Goal: Task Accomplishment & Management: Complete application form

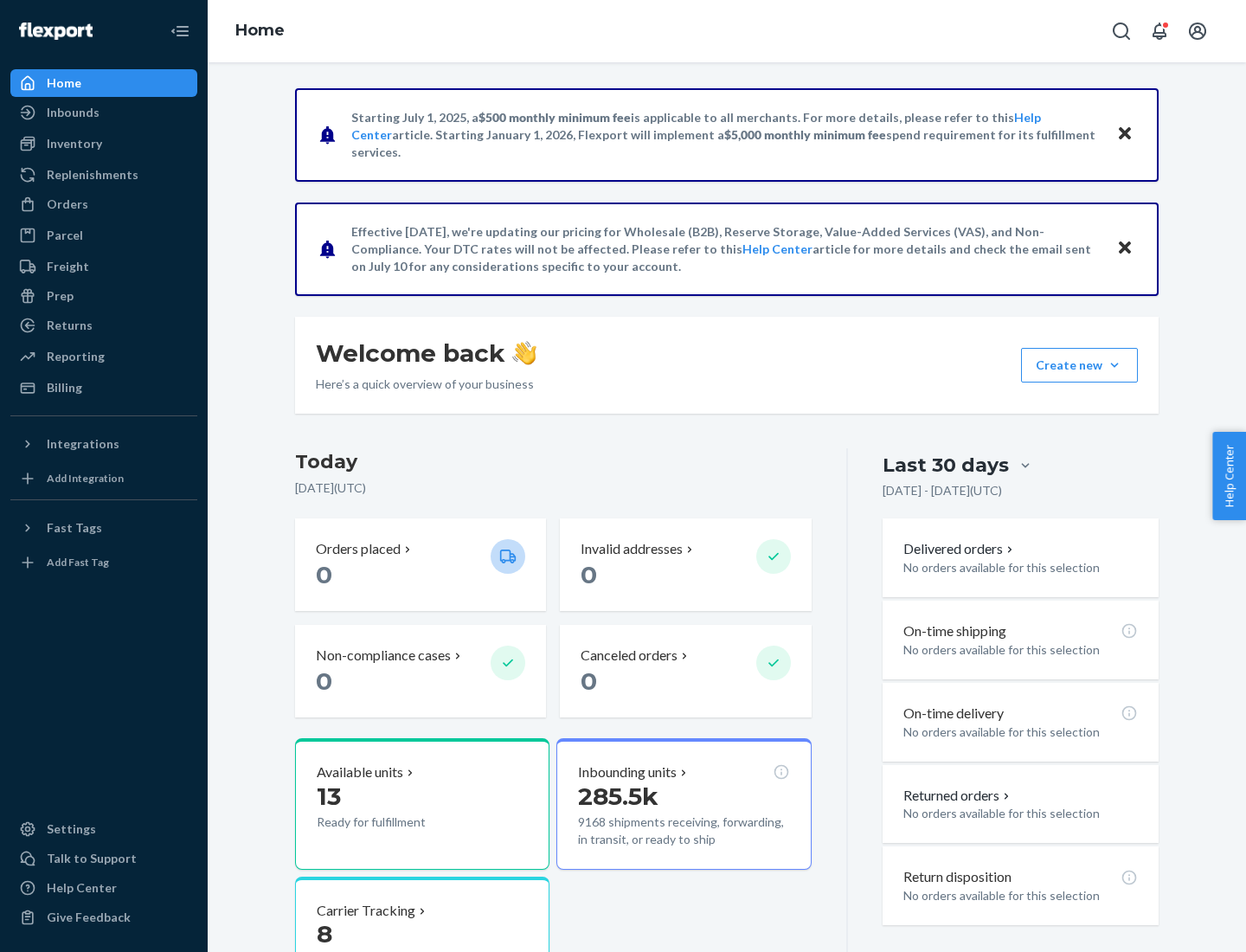
click at [1115, 365] on button "Create new Create new inbound Create new order Create new product" at bounding box center [1080, 365] width 117 height 35
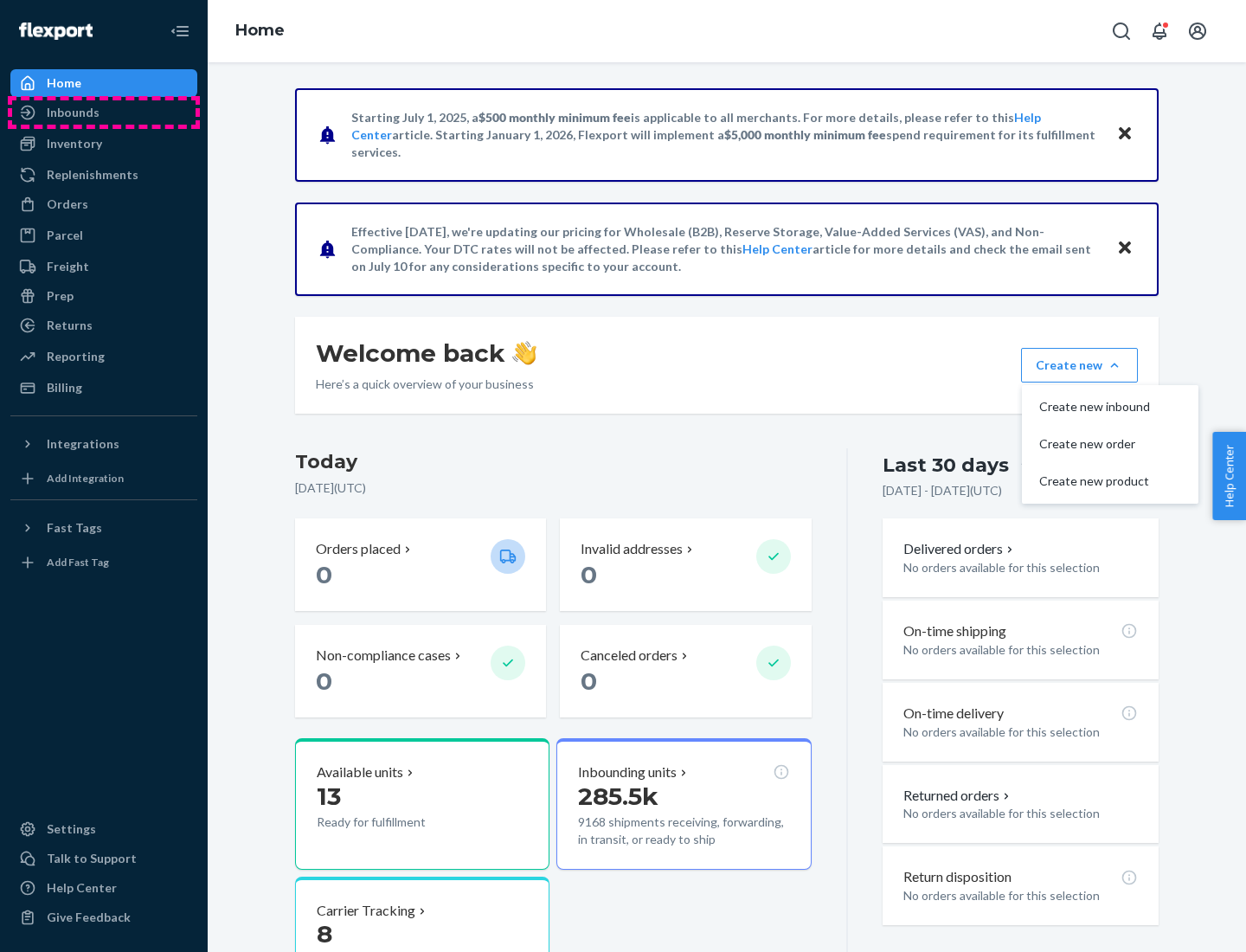
click at [104, 112] on div "Inbounds" at bounding box center [103, 112] width 184 height 24
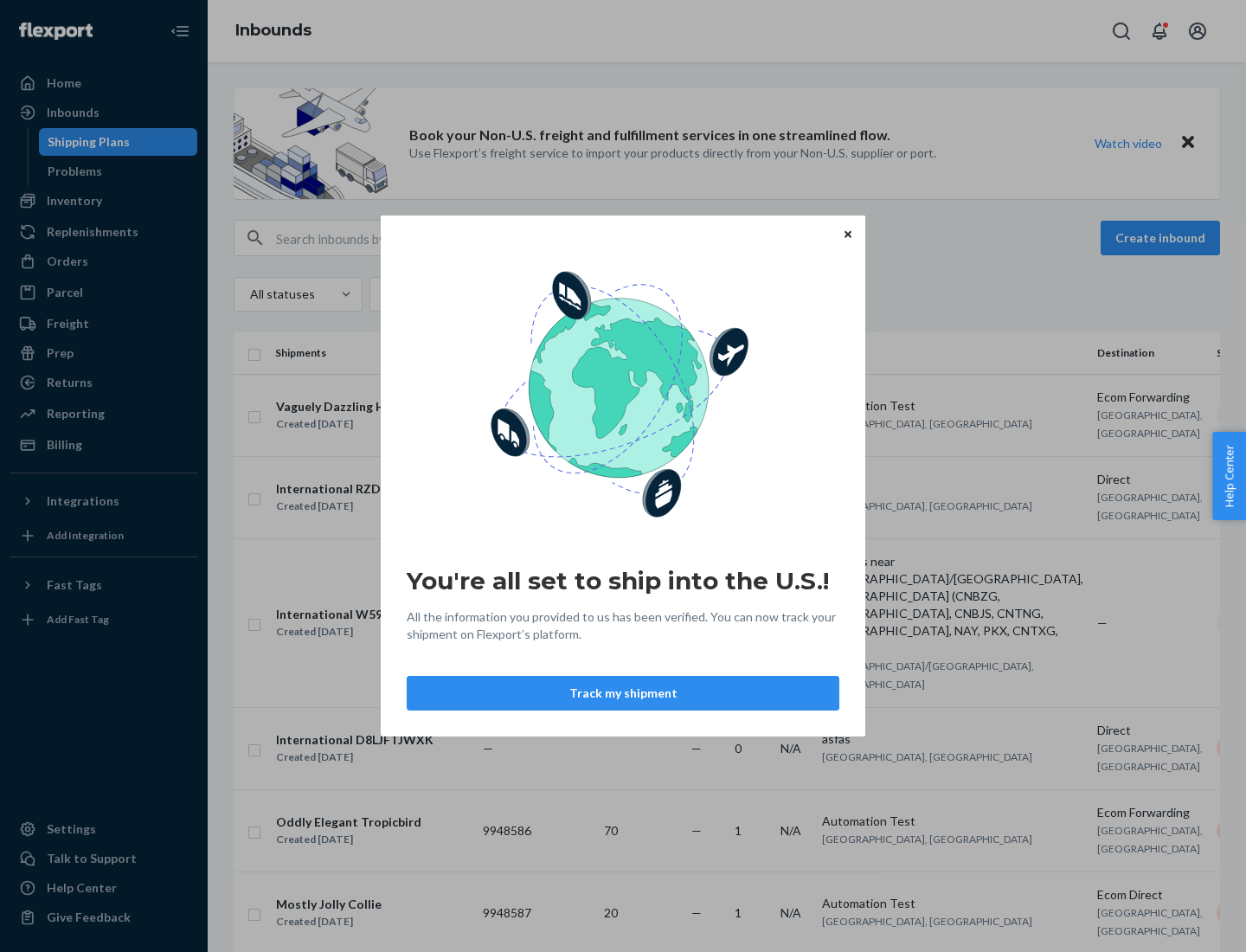
click at [847, 233] on icon "Close" at bounding box center [848, 234] width 7 height 7
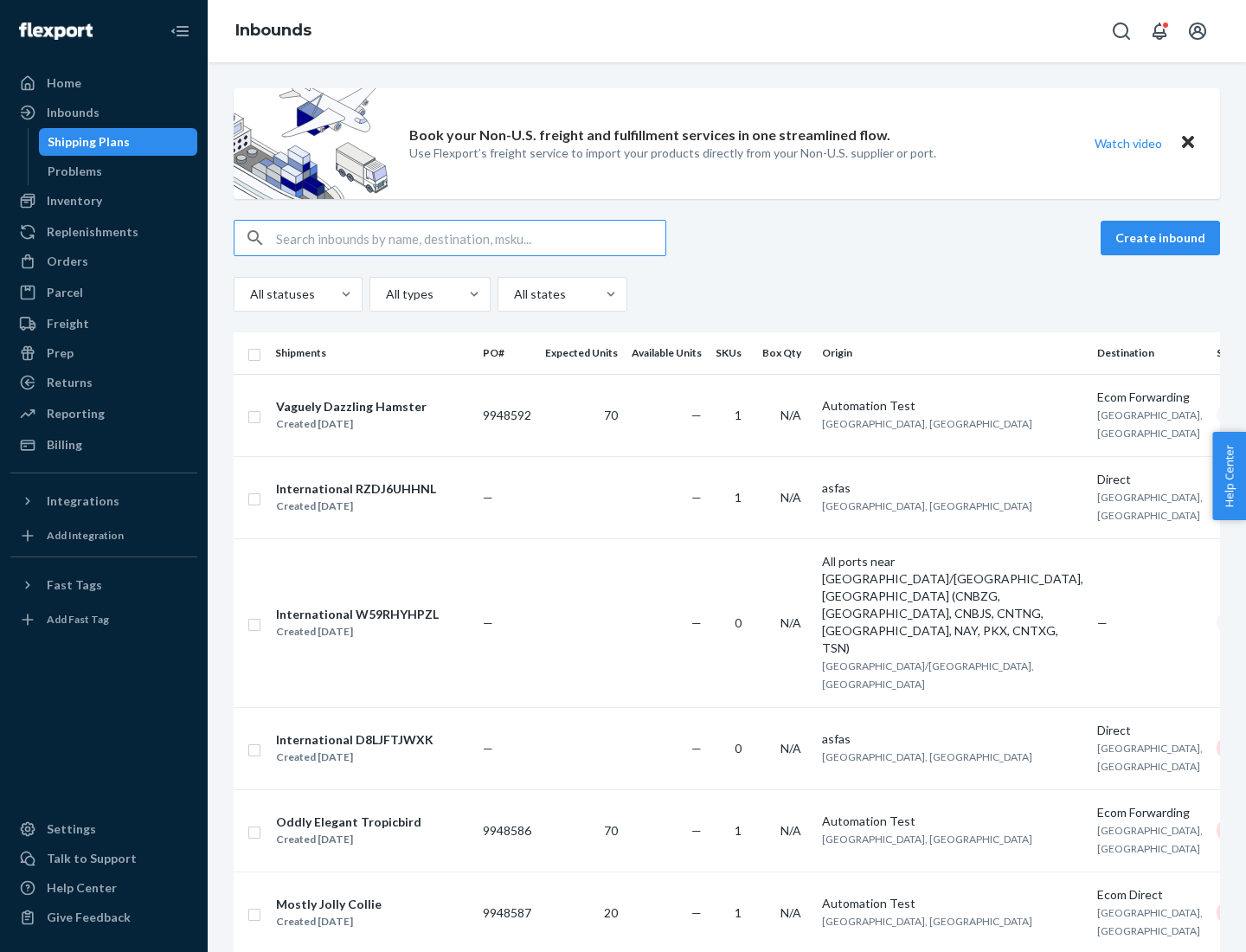
click at [1164, 238] on button "Create inbound" at bounding box center [1160, 238] width 120 height 35
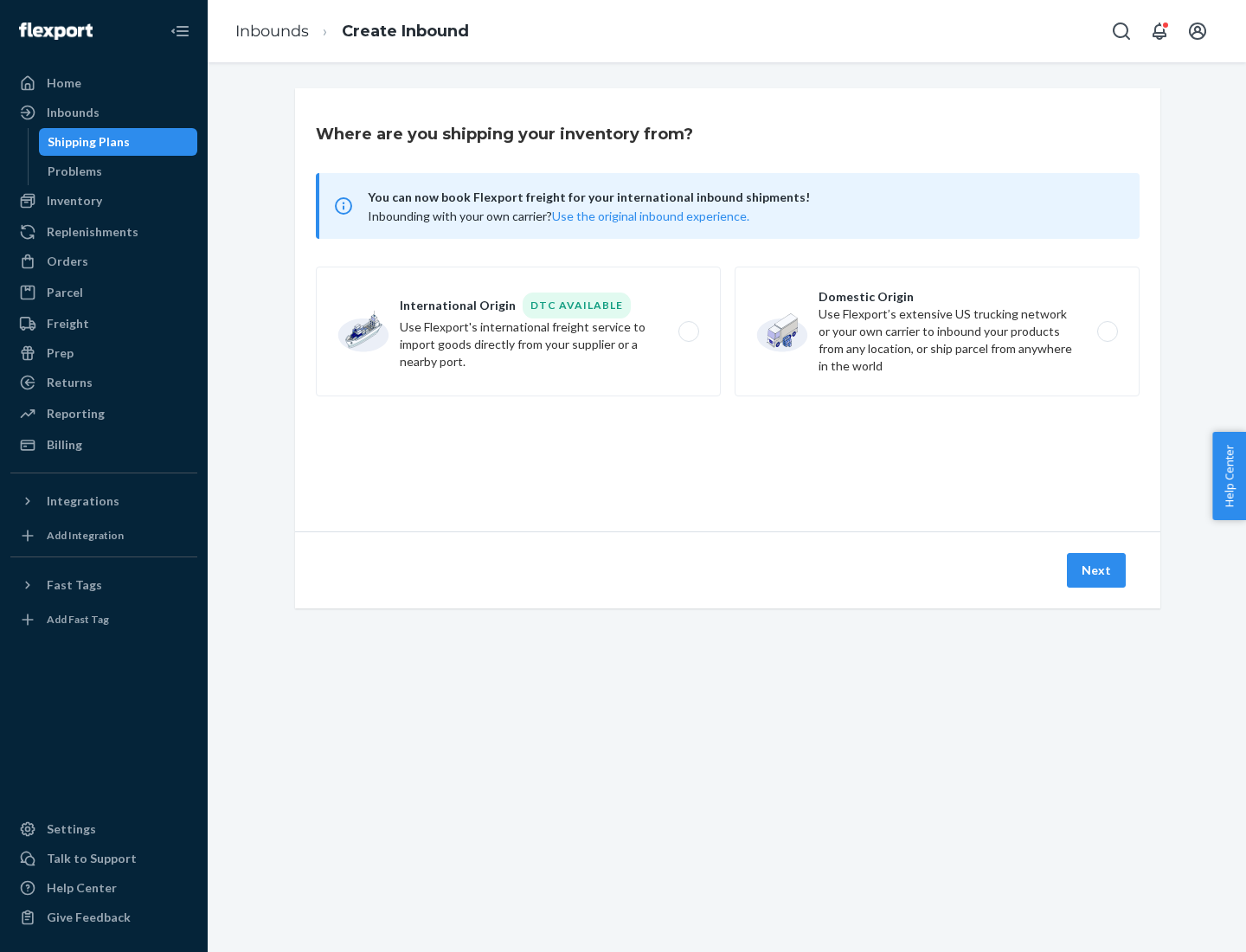
click at [938, 331] on label "Domestic Origin Use Flexport’s extensive US trucking network or your own carrie…" at bounding box center [937, 331] width 405 height 130
click at [1107, 331] on input "Domestic Origin Use Flexport’s extensive US trucking network or your own carrie…" at bounding box center [1112, 332] width 11 height 11
radio input "true"
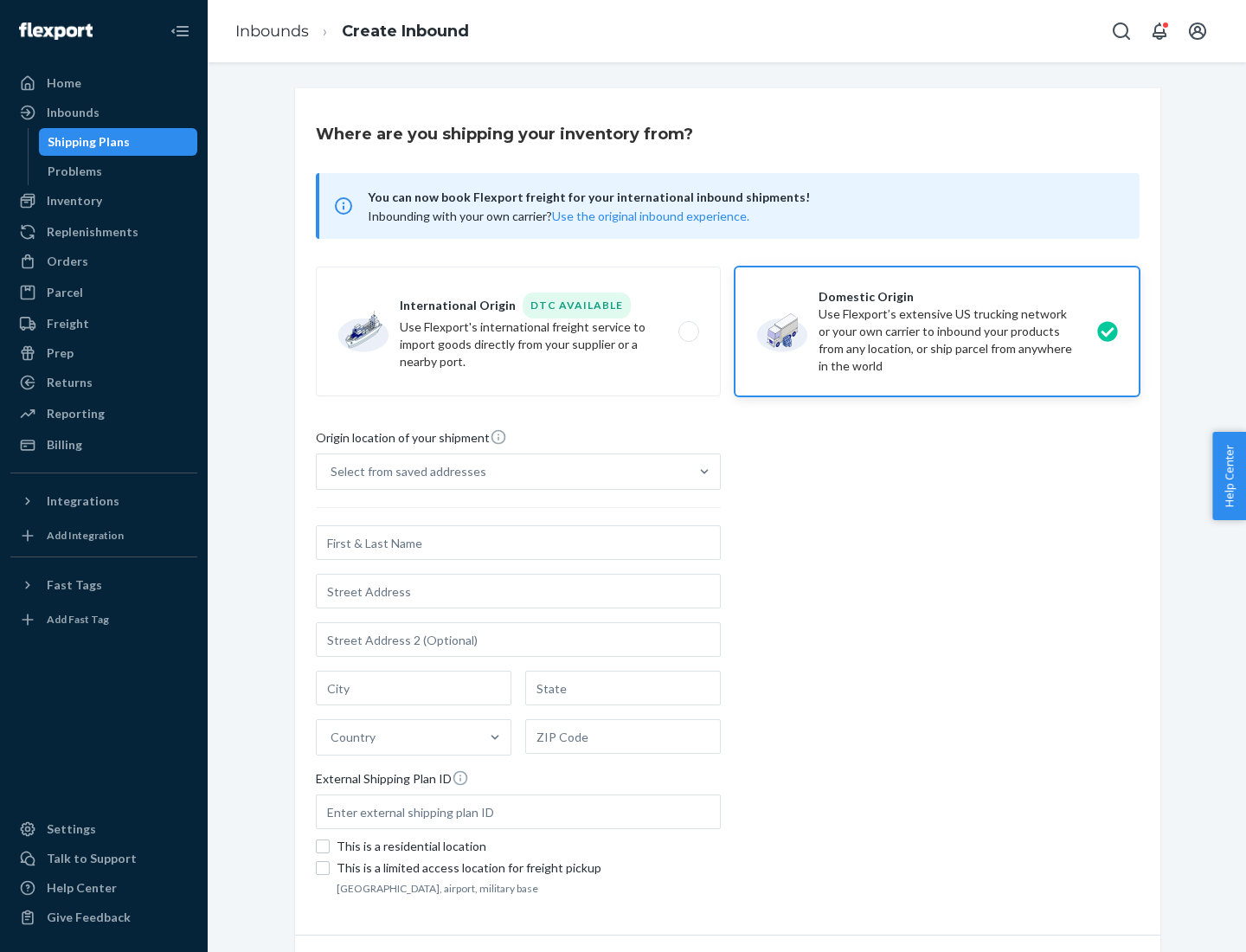
click at [503, 472] on div "Select from saved addresses" at bounding box center [502, 472] width 372 height 35
click at [332, 472] on input "Select from saved addresses" at bounding box center [331, 471] width 2 height 17
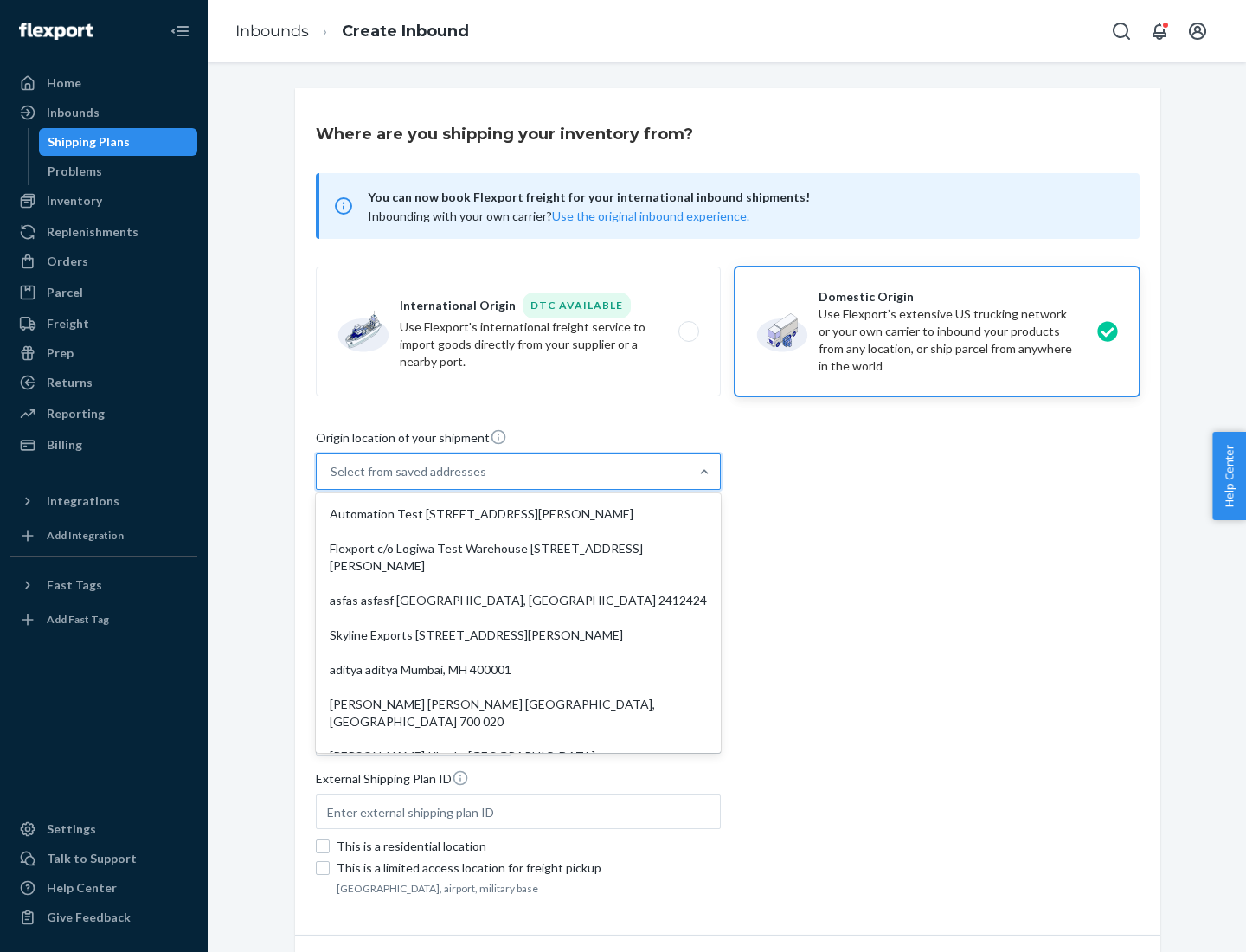
scroll to position [7, 0]
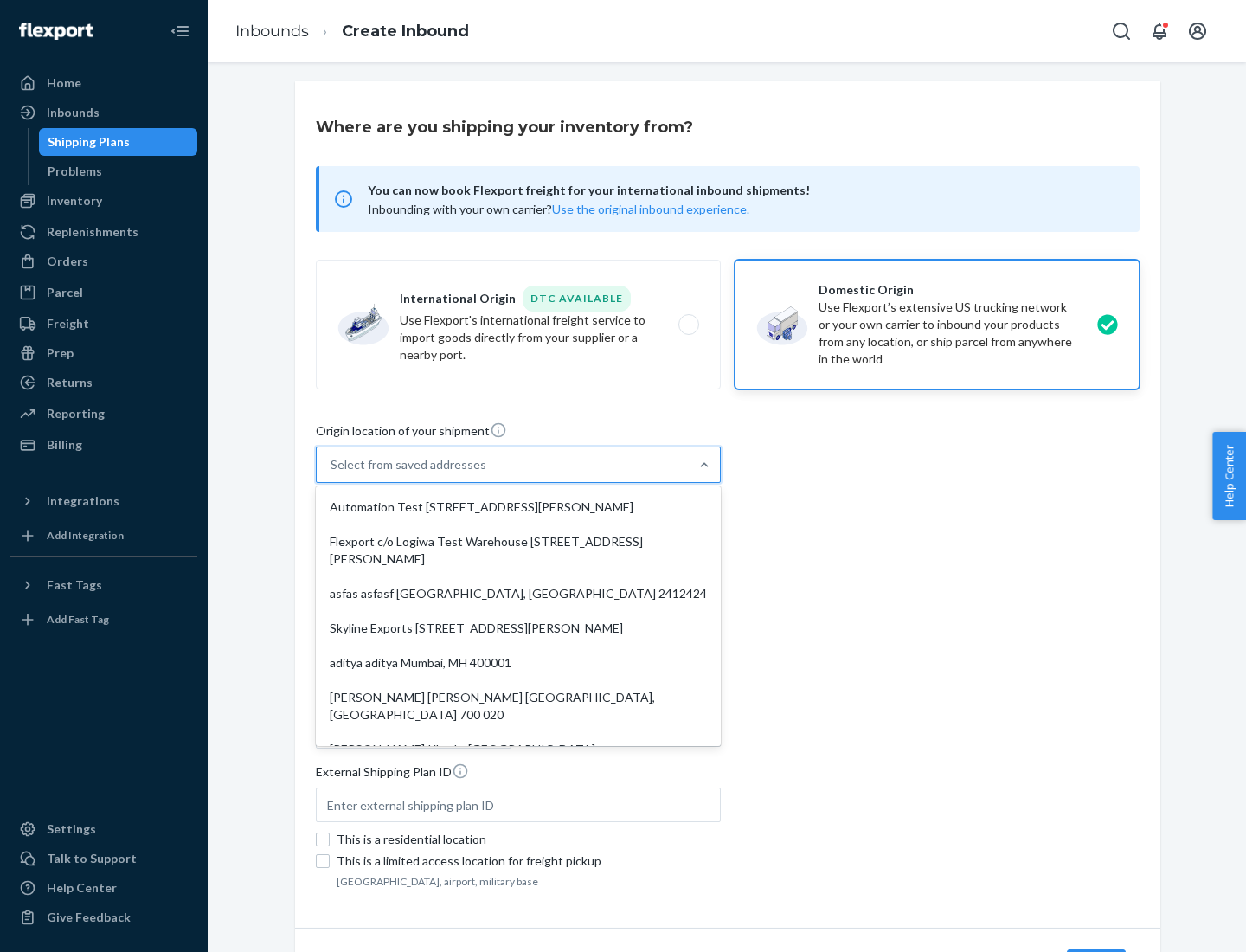
click at [519, 507] on div "Automation Test [STREET_ADDRESS][PERSON_NAME]" at bounding box center [518, 508] width 398 height 35
click at [332, 474] on input "option Automation Test [STREET_ADDRESS][PERSON_NAME]. 9 results available. Use …" at bounding box center [331, 465] width 2 height 17
type input "Automation Test"
type input "9th Floor"
type input "[GEOGRAPHIC_DATA]"
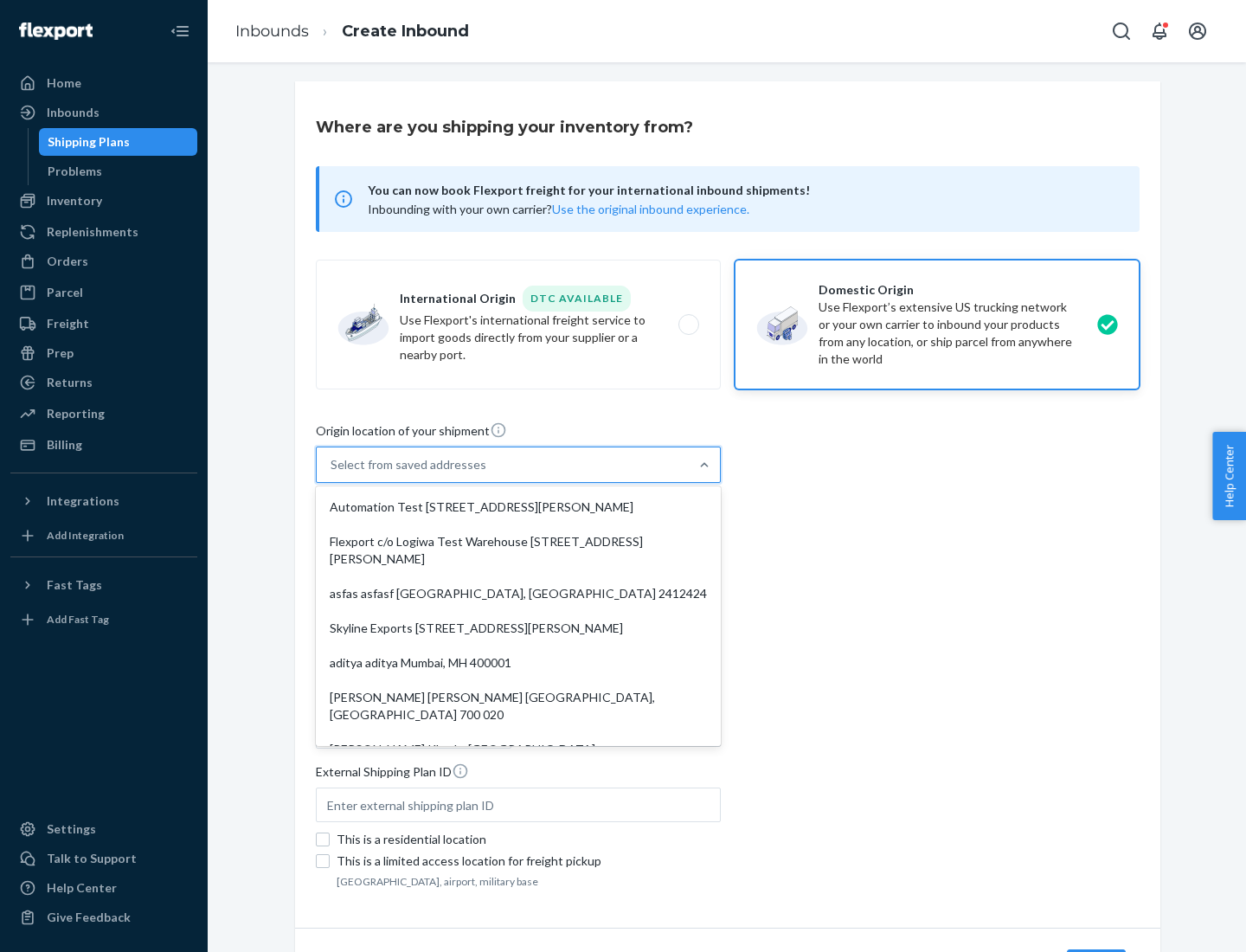
type input "CA"
type input "94104"
type input "[STREET_ADDRESS][PERSON_NAME]"
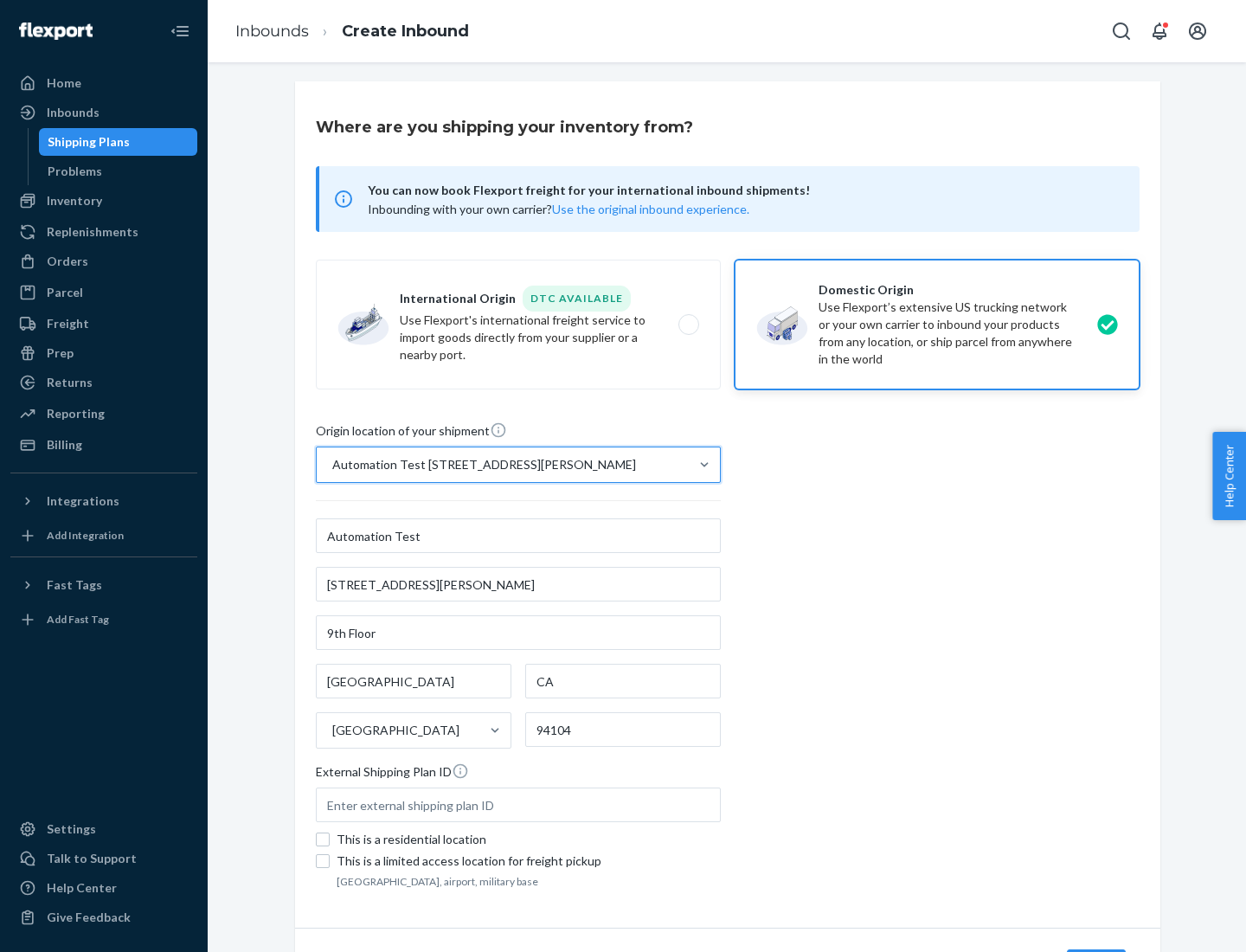
scroll to position [102, 0]
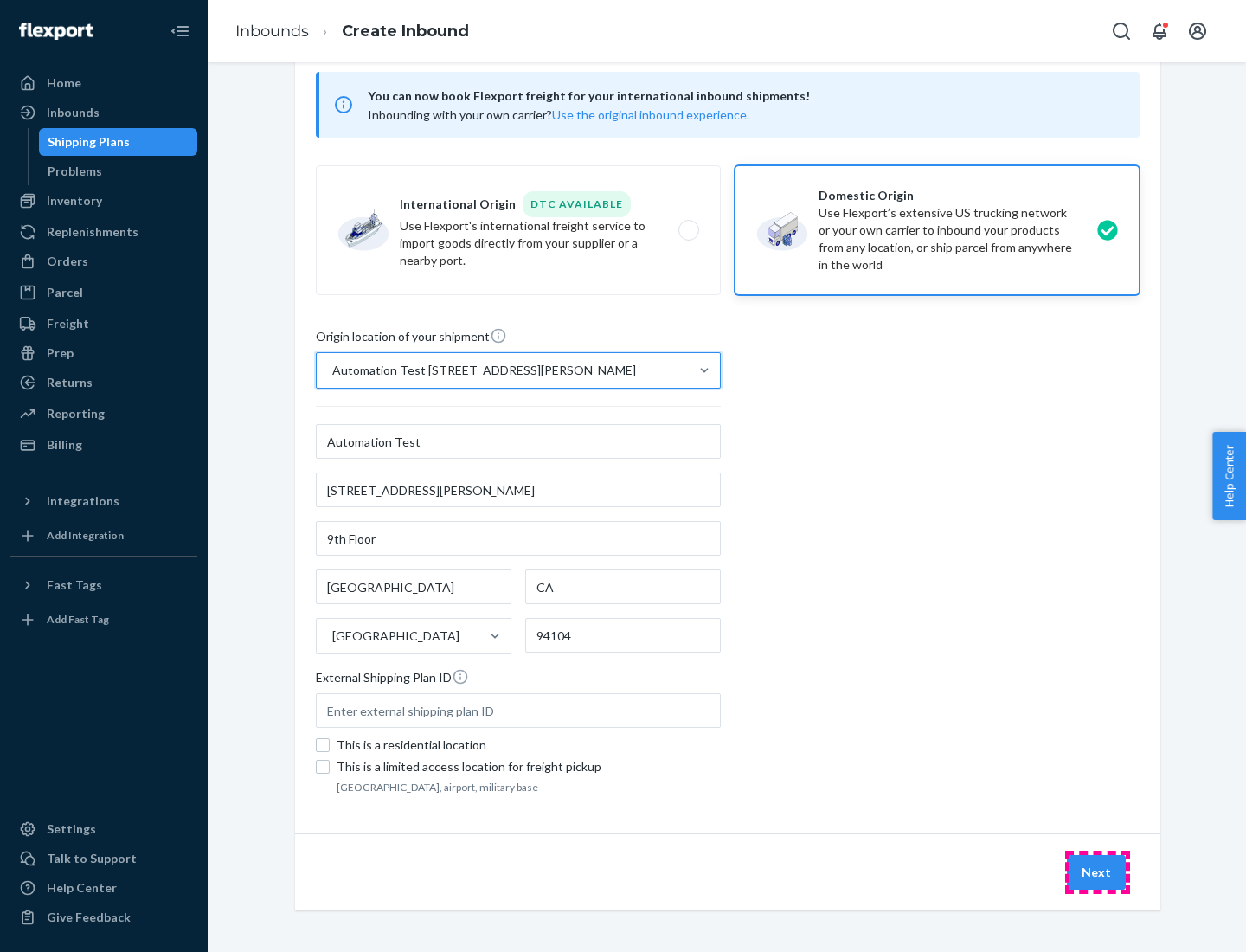
click at [1098, 872] on button "Next" at bounding box center [1097, 872] width 59 height 35
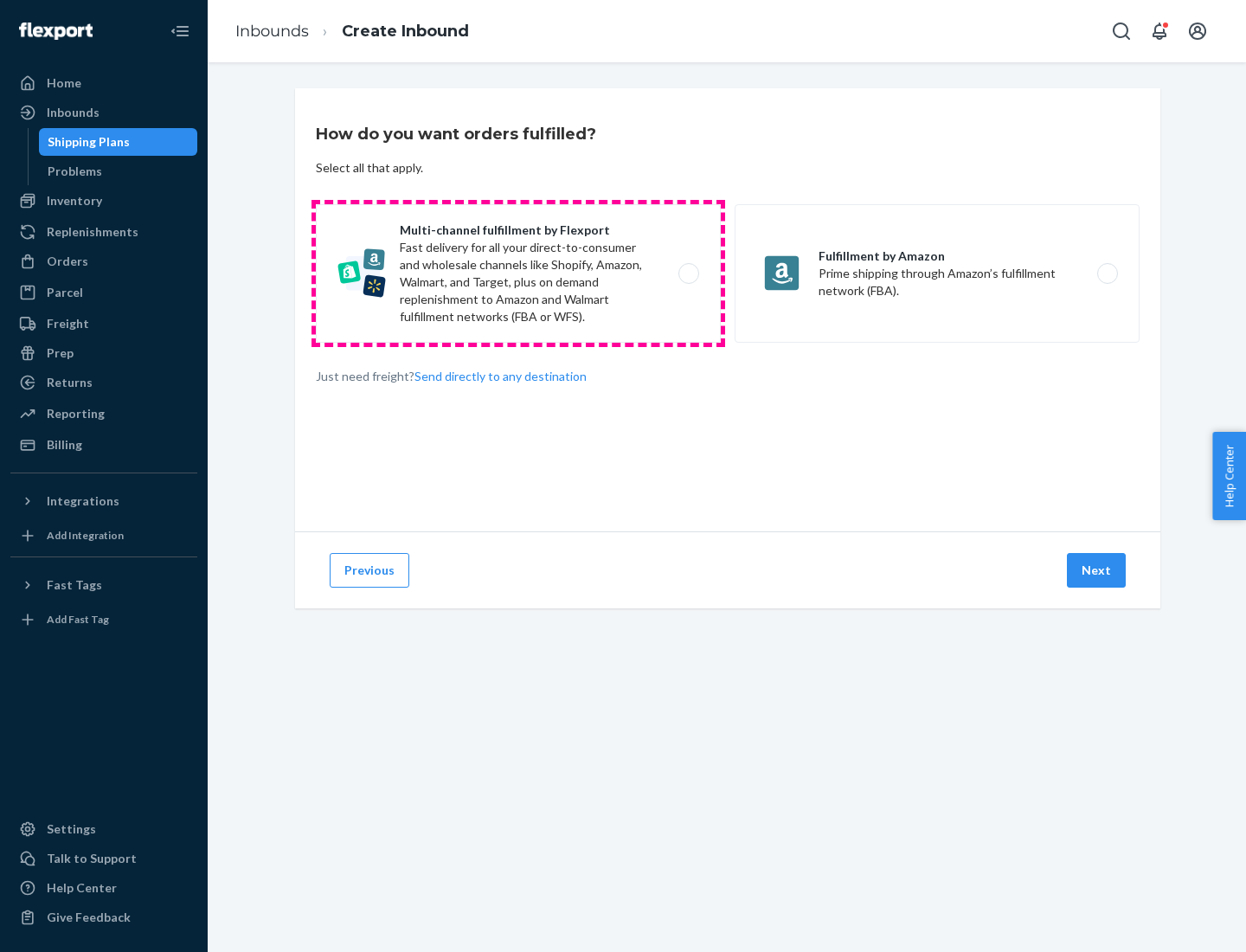
click at [519, 273] on label "Multi-channel fulfillment by Flexport Fast delivery for all your direct-to-cons…" at bounding box center [518, 273] width 405 height 138
click at [688, 273] on input "Multi-channel fulfillment by Flexport Fast delivery for all your direct-to-cons…" at bounding box center [693, 273] width 11 height 11
radio input "true"
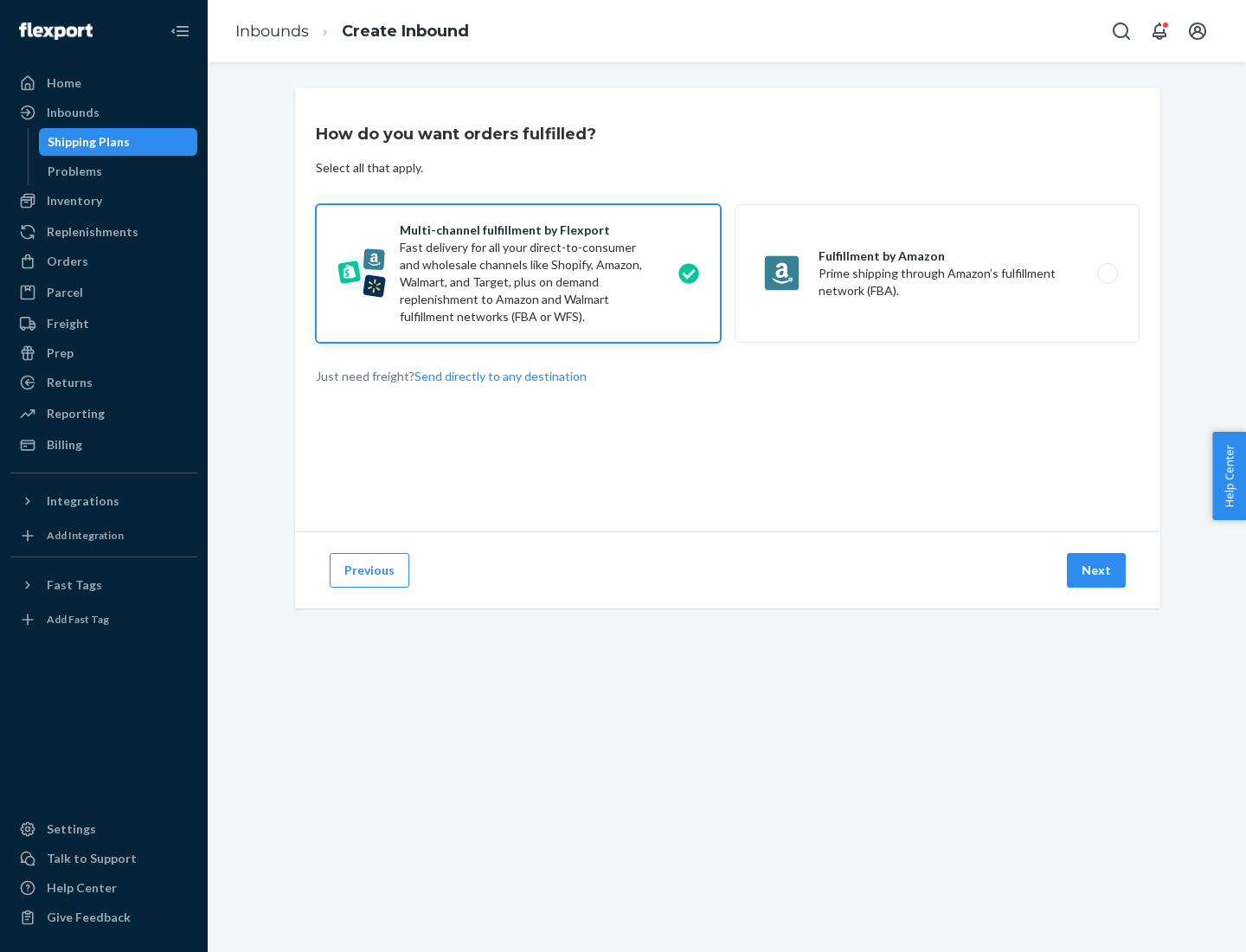
click at [1098, 570] on button "Next" at bounding box center [1097, 571] width 59 height 35
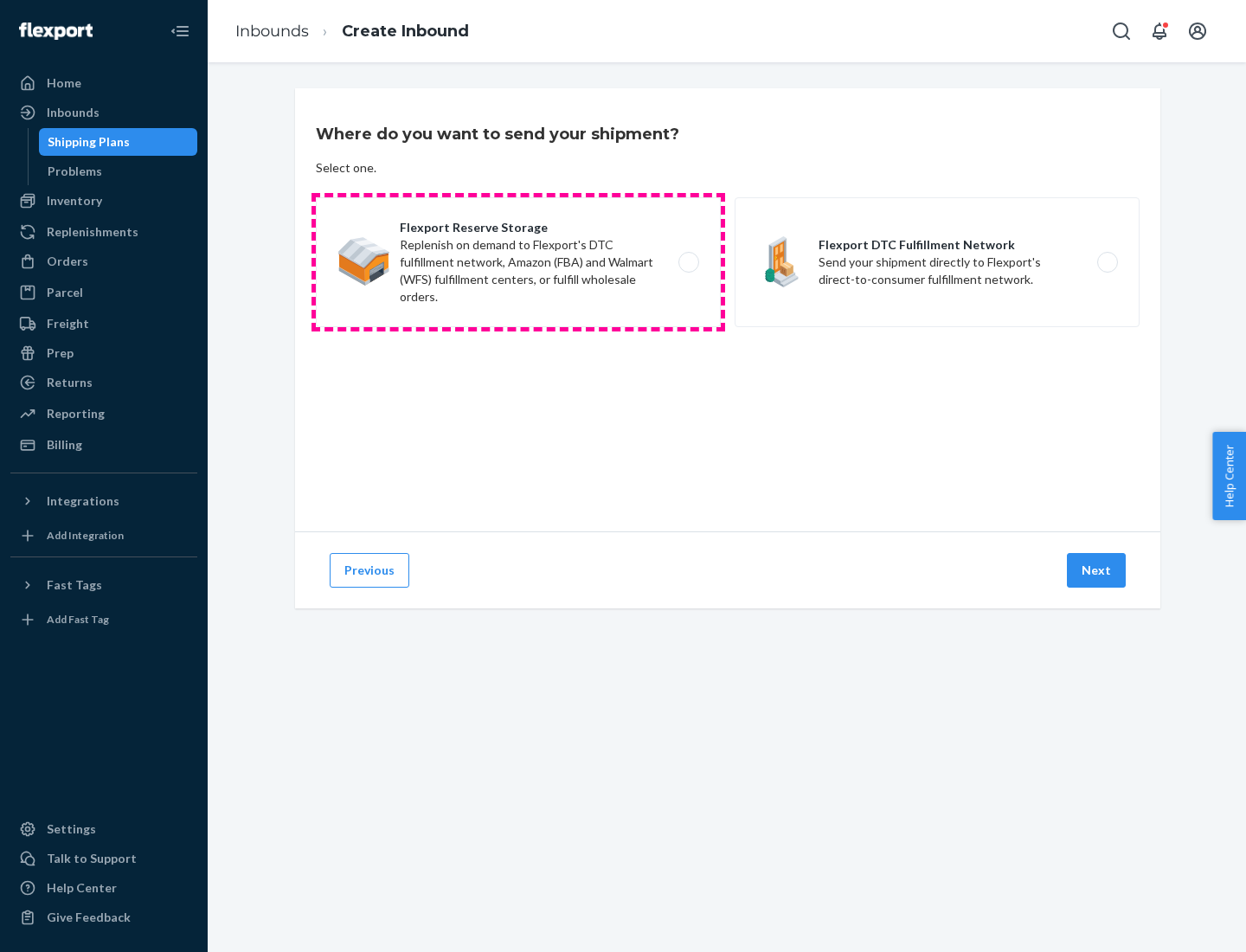
click at [519, 262] on label "Flexport Reserve Storage Replenish on demand to Flexport's DTC fulfillment netw…" at bounding box center [518, 262] width 405 height 130
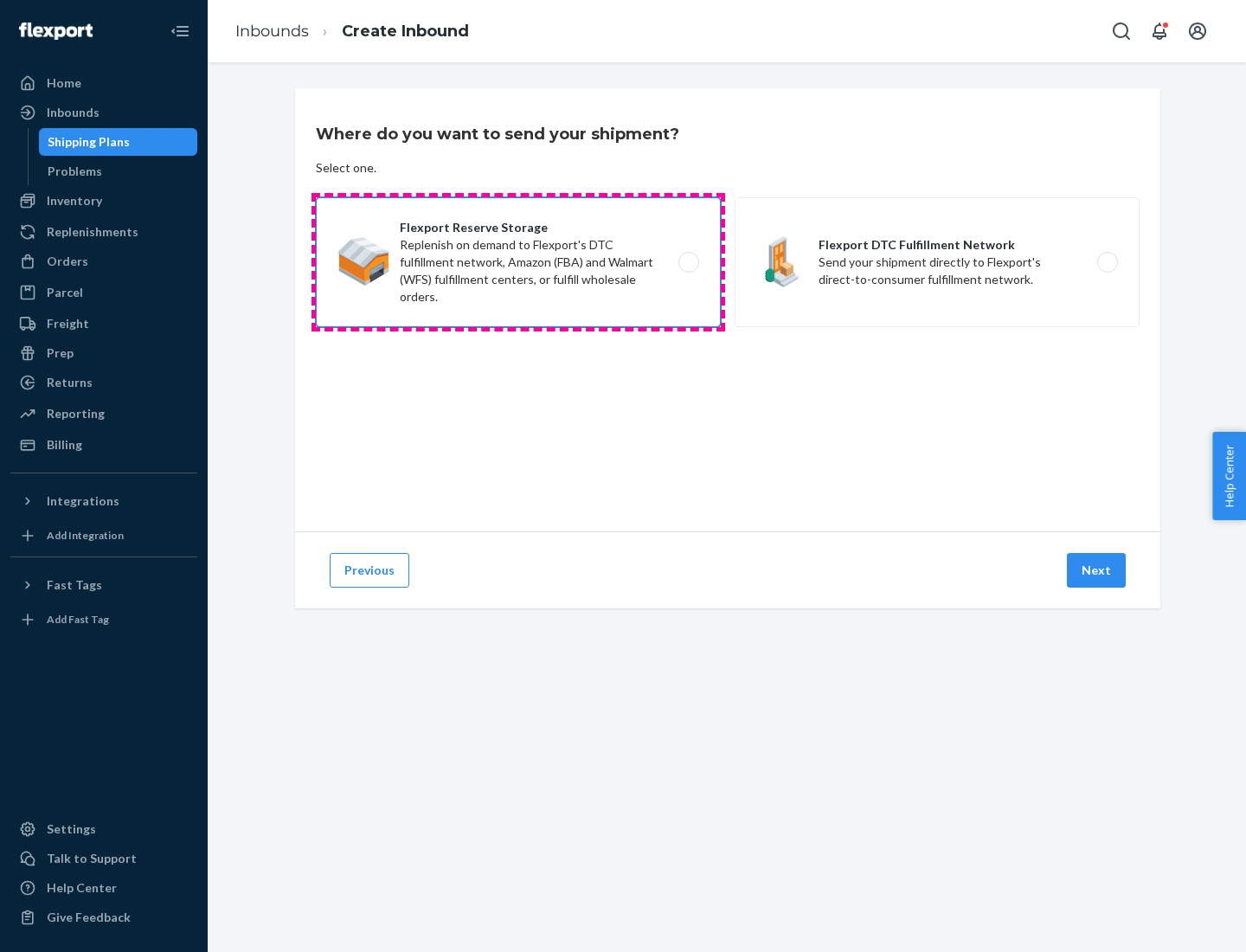
click at [688, 262] on input "Flexport Reserve Storage Replenish on demand to Flexport's DTC fulfillment netw…" at bounding box center [693, 262] width 11 height 11
radio input "true"
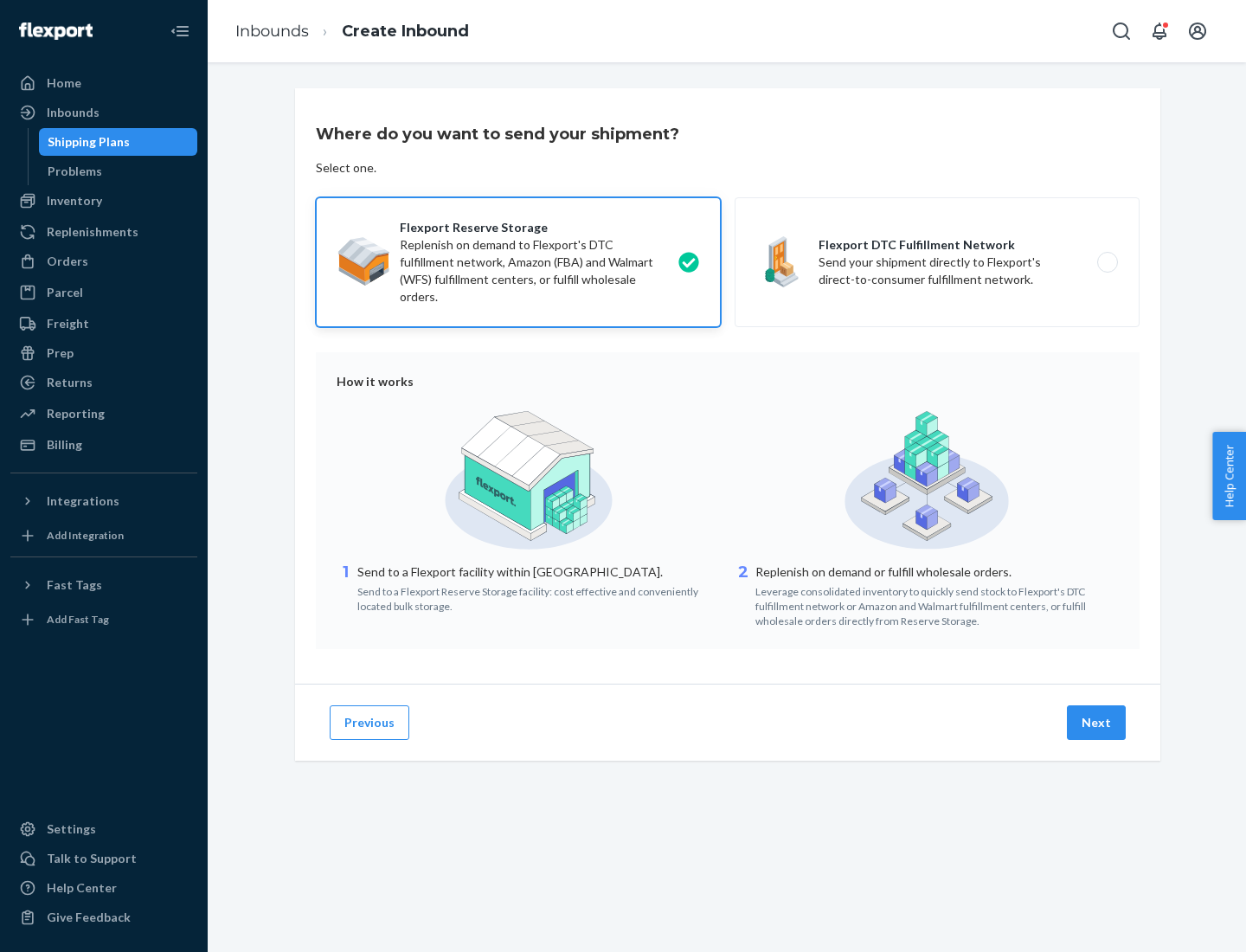
click at [1098, 722] on button "Next" at bounding box center [1097, 722] width 59 height 35
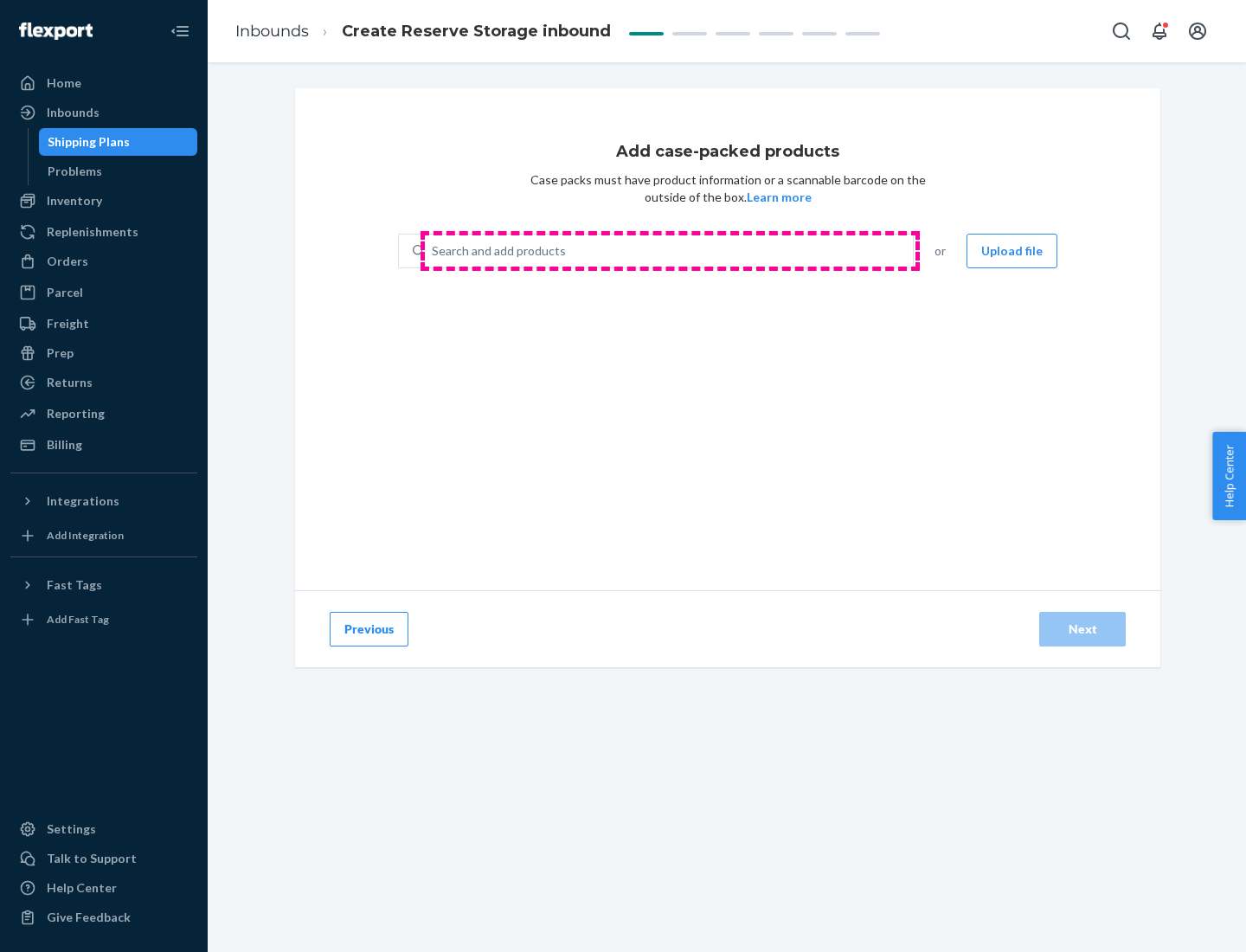
click at [670, 251] on div "Search and add products" at bounding box center [670, 251] width 489 height 31
click at [434, 251] on input "Search and add products" at bounding box center [433, 251] width 2 height 17
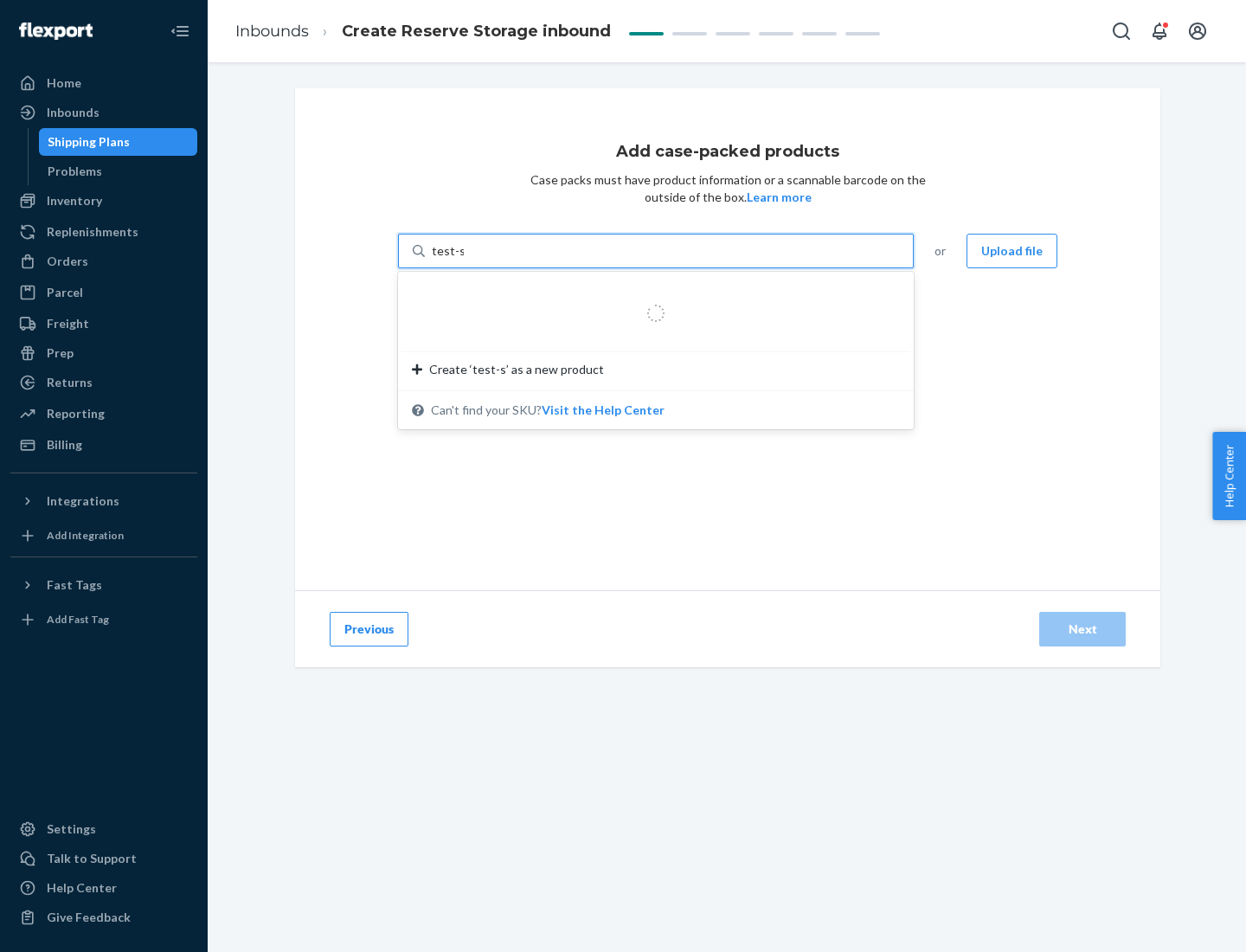
type input "test-syn"
click at [650, 293] on div "test - syn - test" at bounding box center [649, 292] width 474 height 17
click at [477, 260] on input "test-syn" at bounding box center [454, 251] width 45 height 17
type input "1"
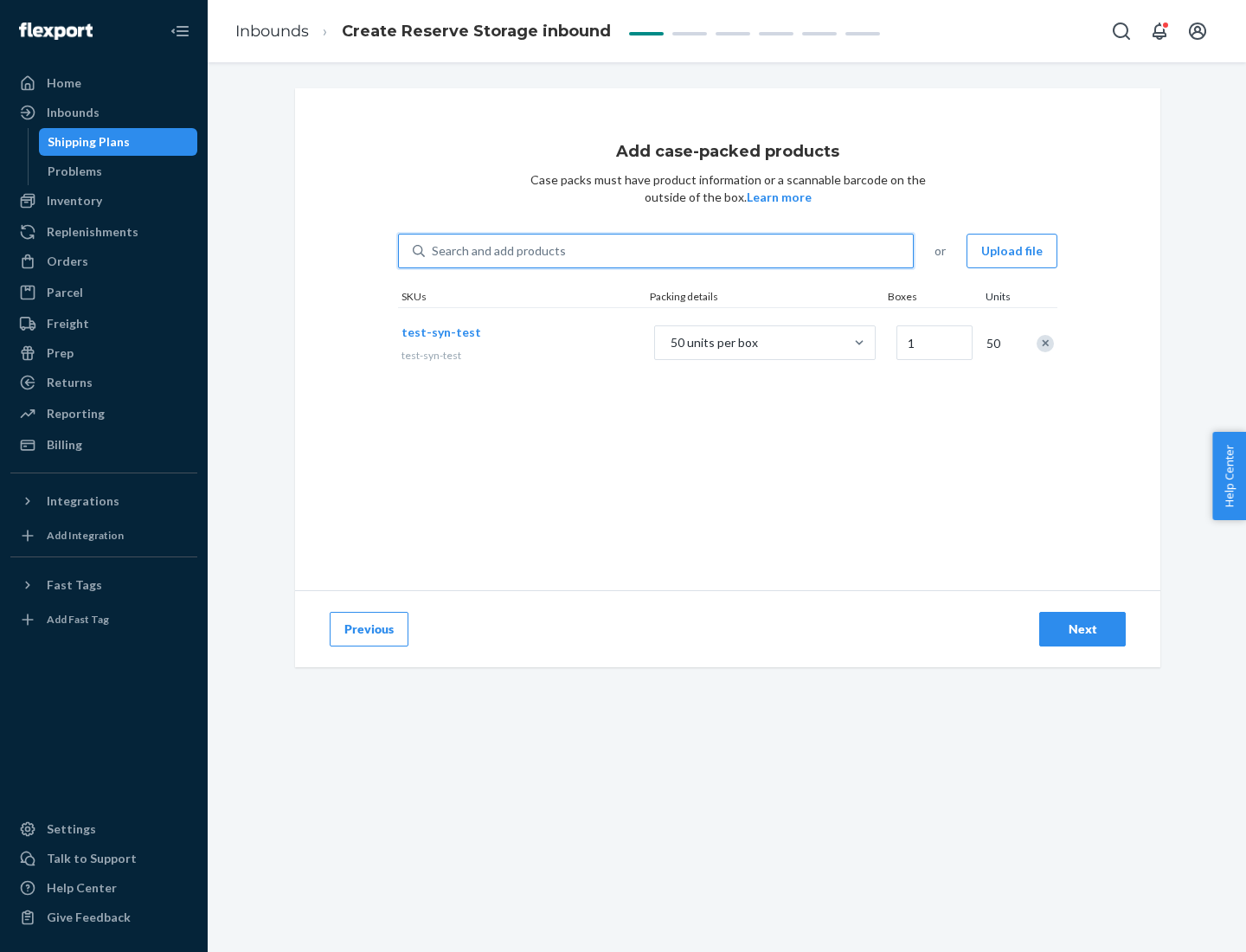
click at [1083, 629] on div "Next" at bounding box center [1082, 628] width 57 height 17
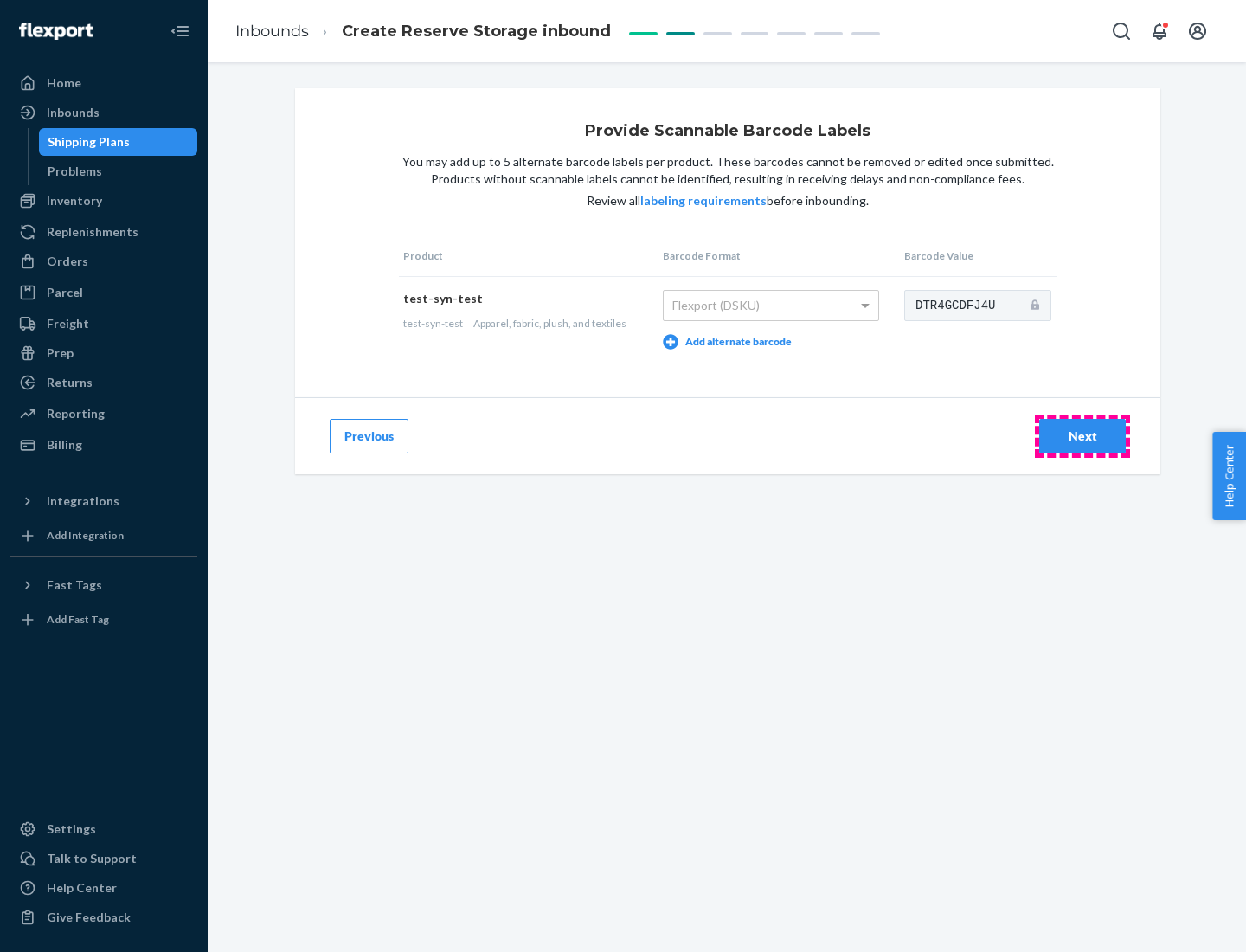
click at [1083, 435] on div "Next" at bounding box center [1082, 435] width 57 height 17
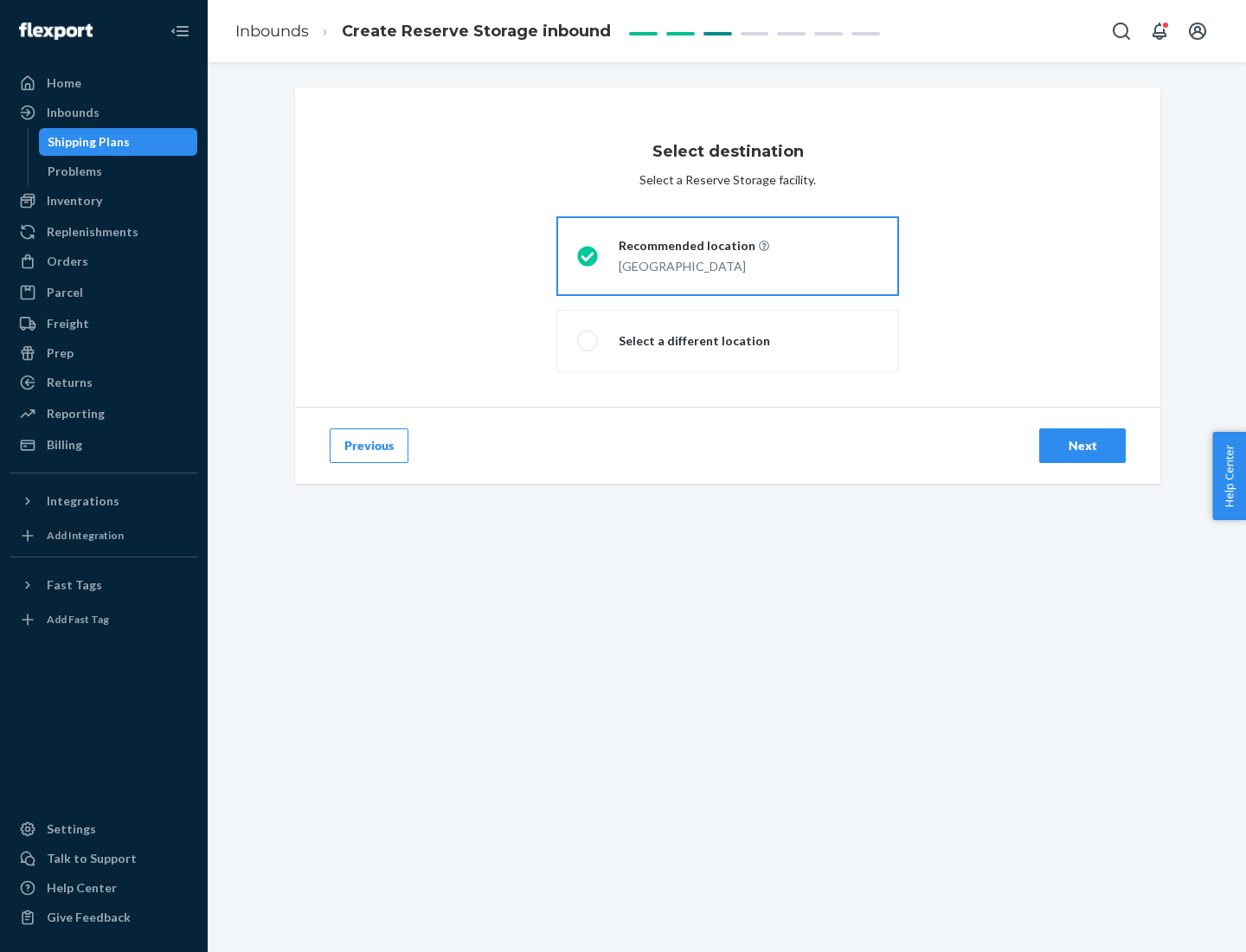
click at [1083, 445] on div "Next" at bounding box center [1082, 445] width 57 height 17
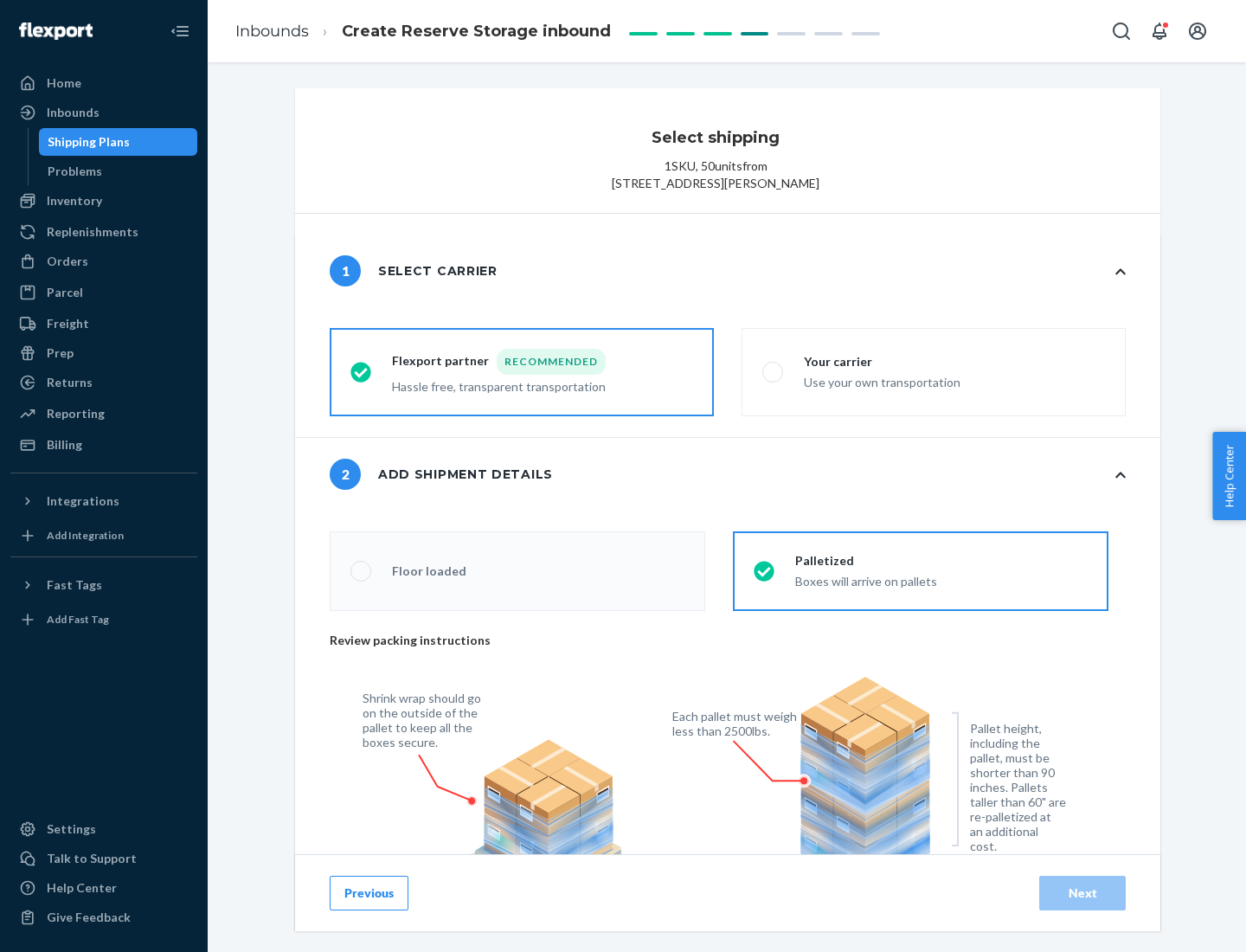
radio input "false"
type input "1"
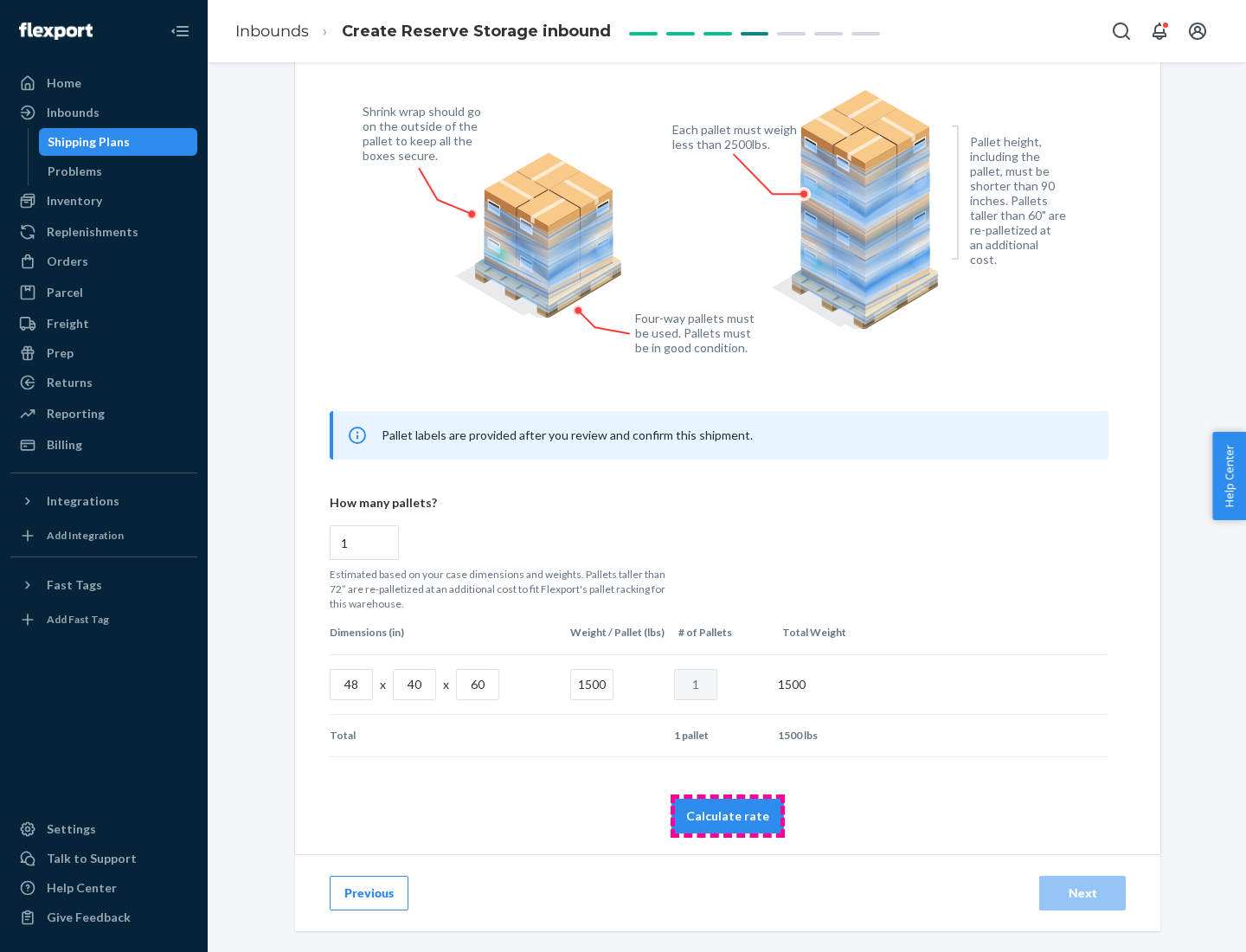
click at [728, 815] on button "Calculate rate" at bounding box center [727, 816] width 113 height 35
radio input "false"
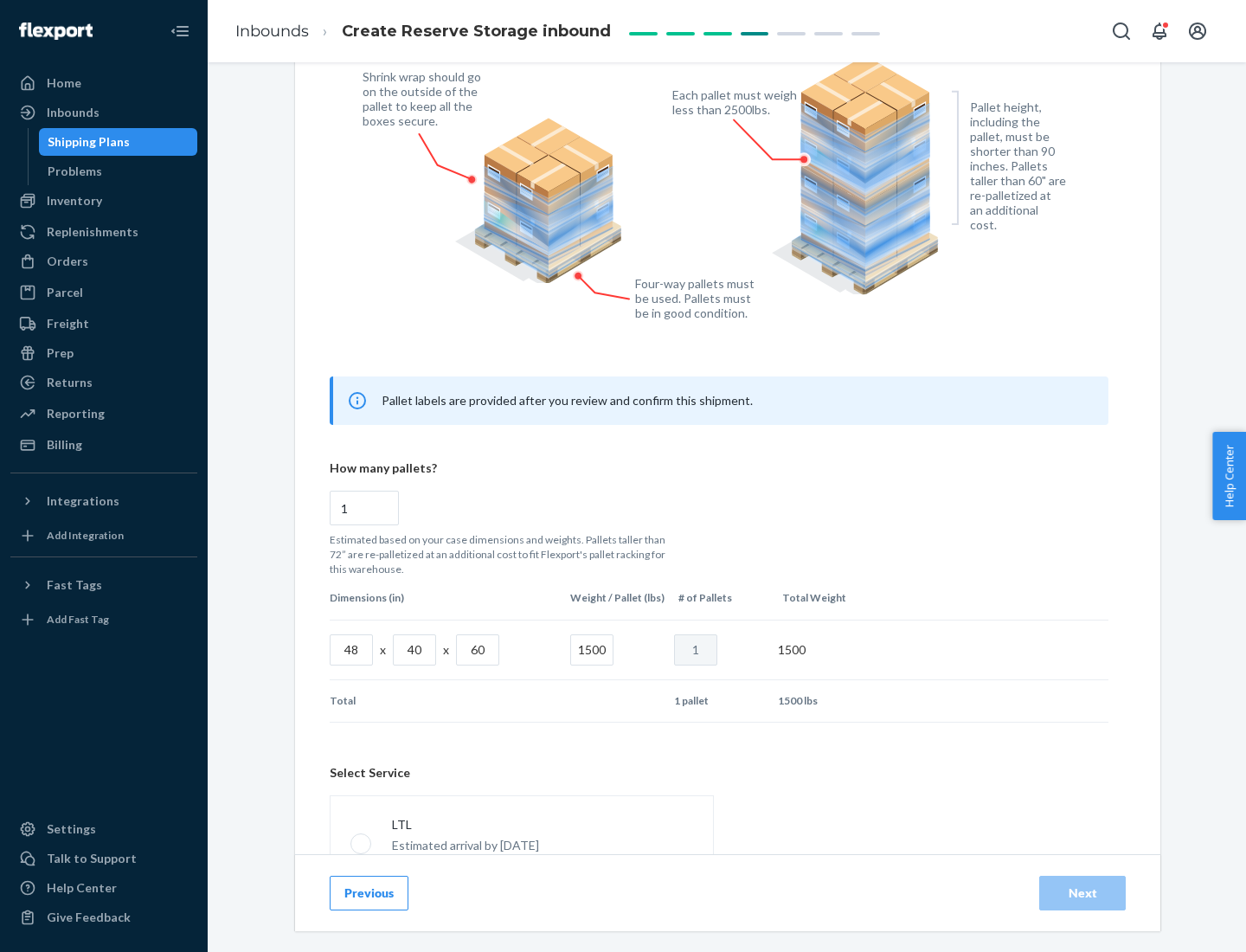
scroll to position [765, 0]
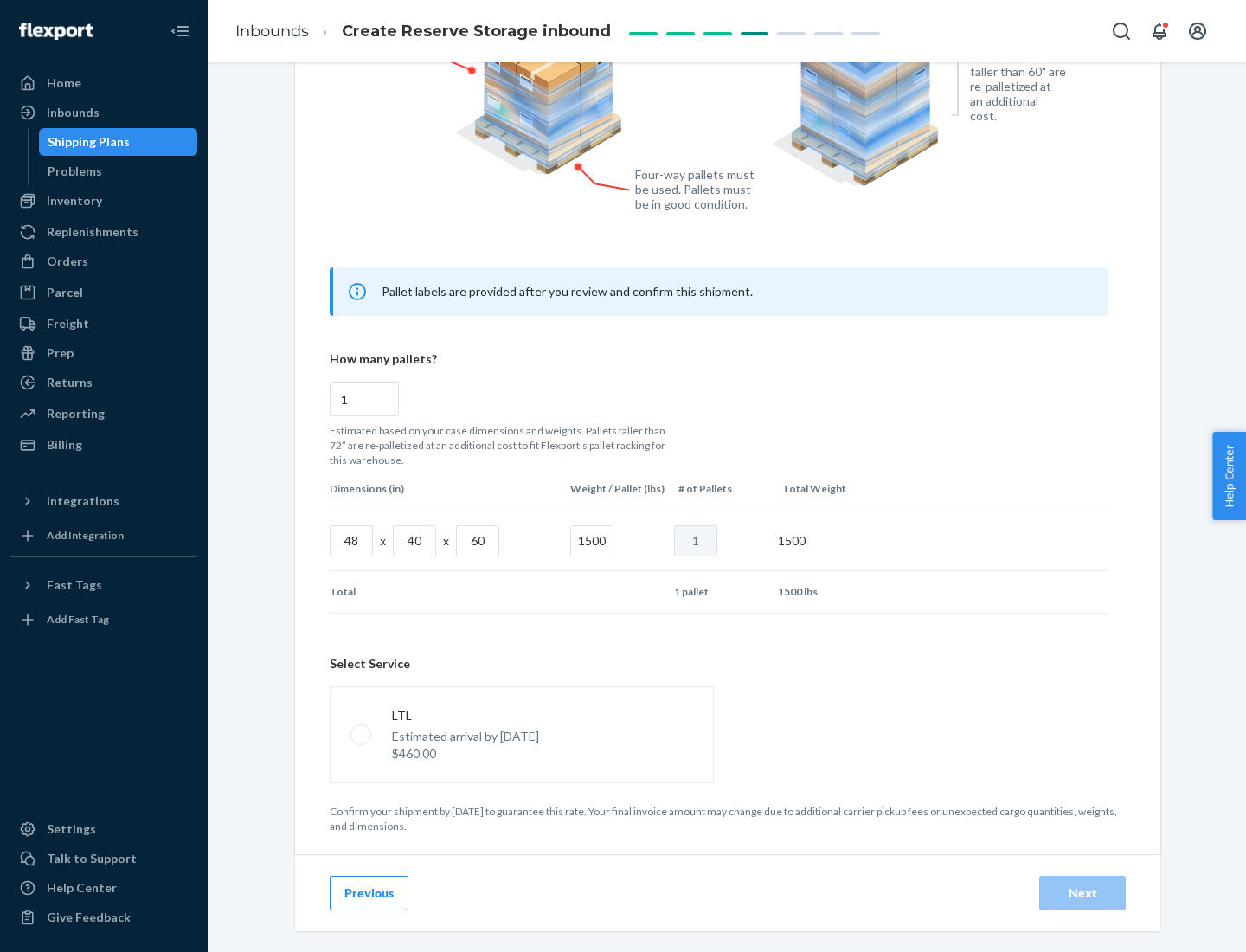
click at [521, 733] on p "Estimated arrival by [DATE]" at bounding box center [466, 736] width 147 height 17
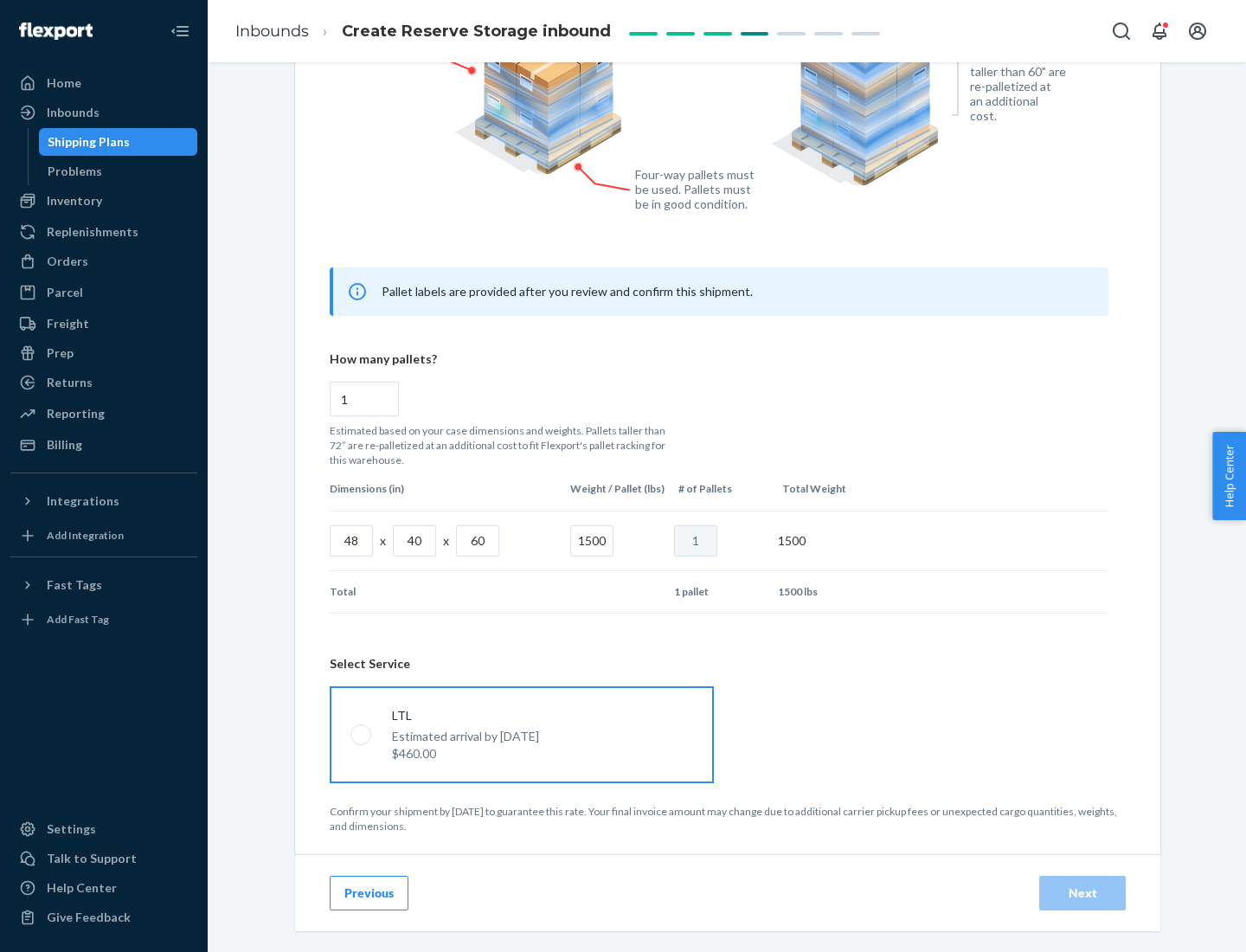
click at [361, 733] on input "LTL Estimated arrival by [DATE] $460.00" at bounding box center [356, 734] width 11 height 11
radio input "true"
radio input "false"
click at [1083, 892] on div "Next" at bounding box center [1082, 893] width 57 height 17
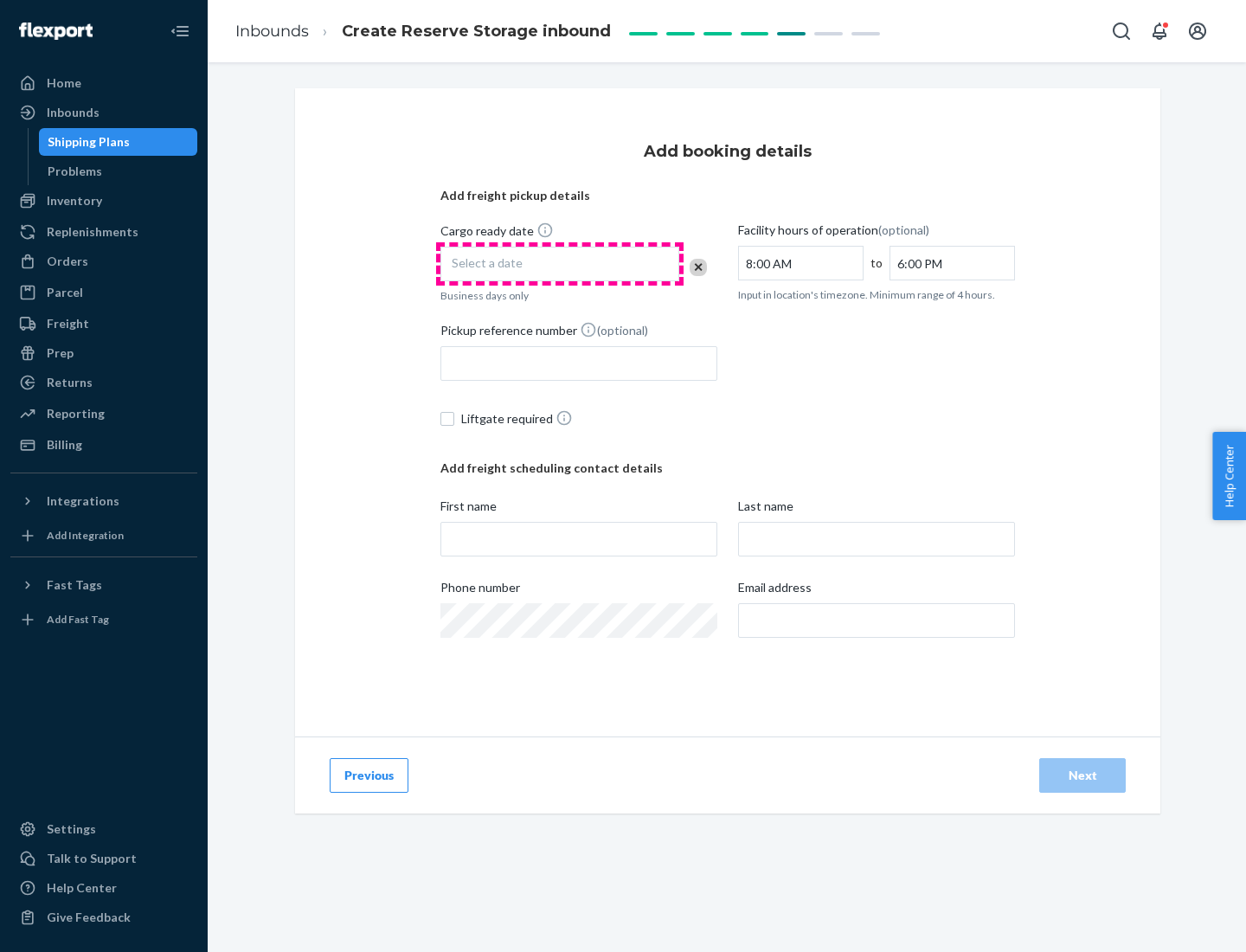
click at [560, 264] on div "Select a date" at bounding box center [560, 264] width 239 height 35
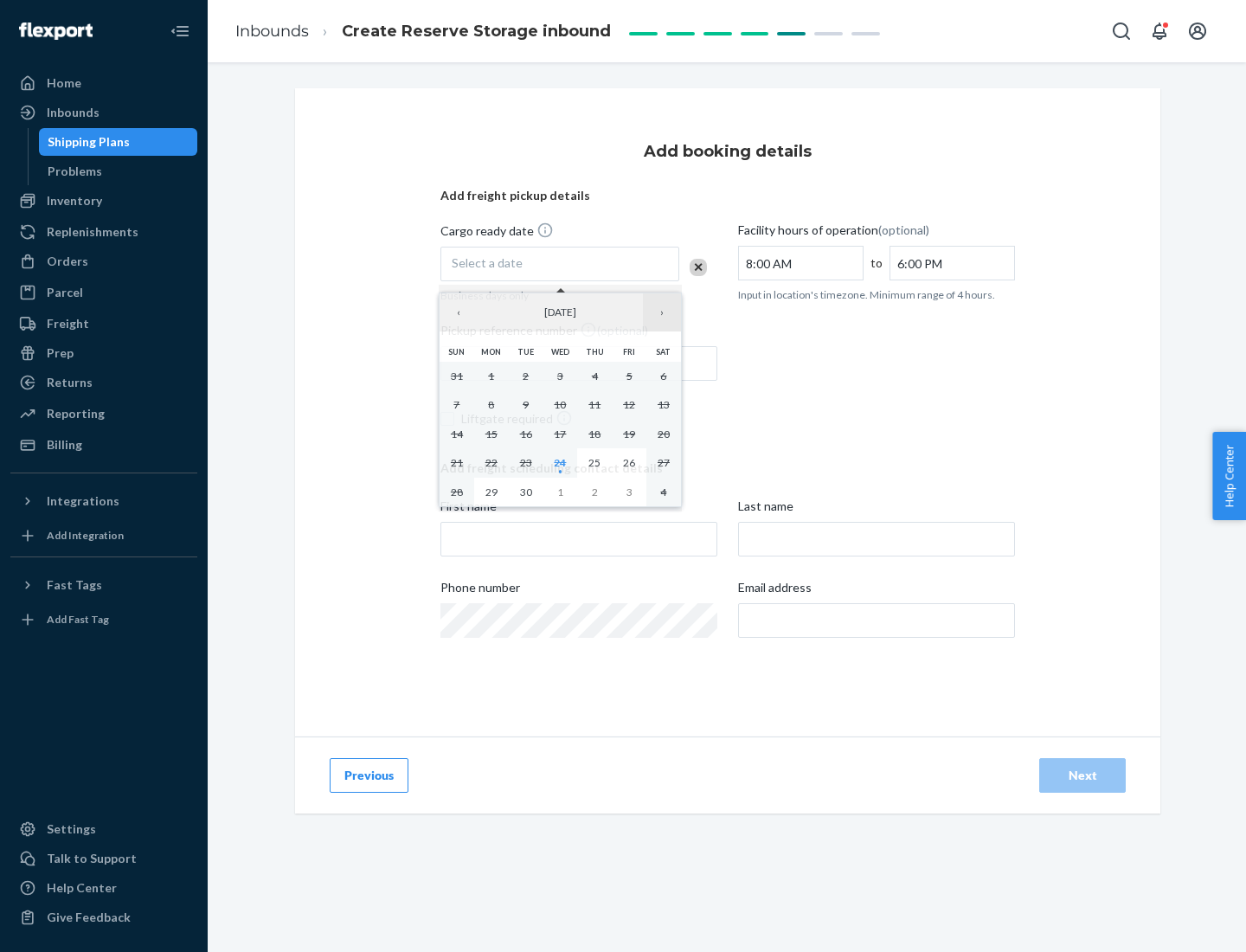
click at [662, 313] on button "›" at bounding box center [662, 313] width 38 height 38
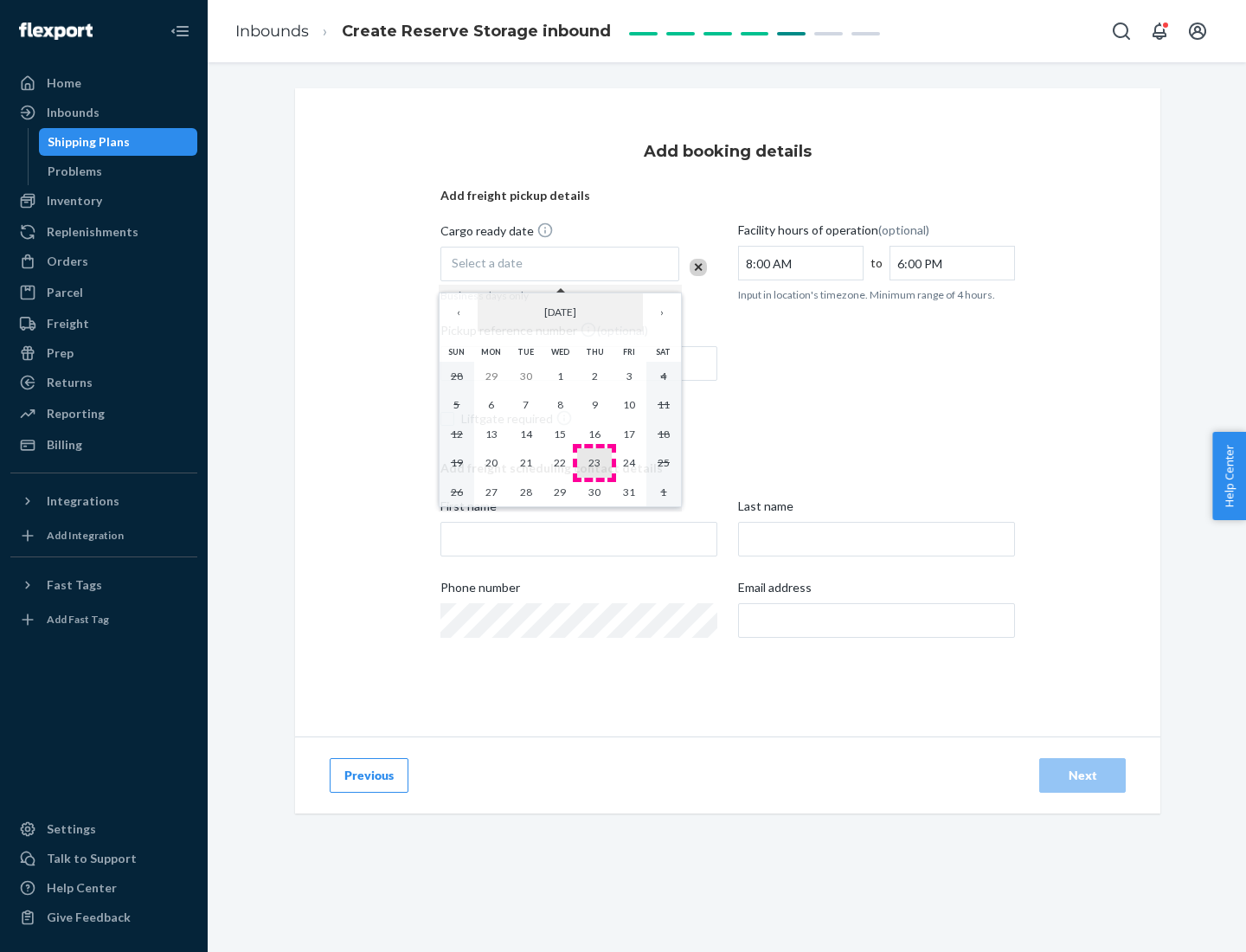
click at [595, 462] on abbr "23" at bounding box center [594, 463] width 12 height 13
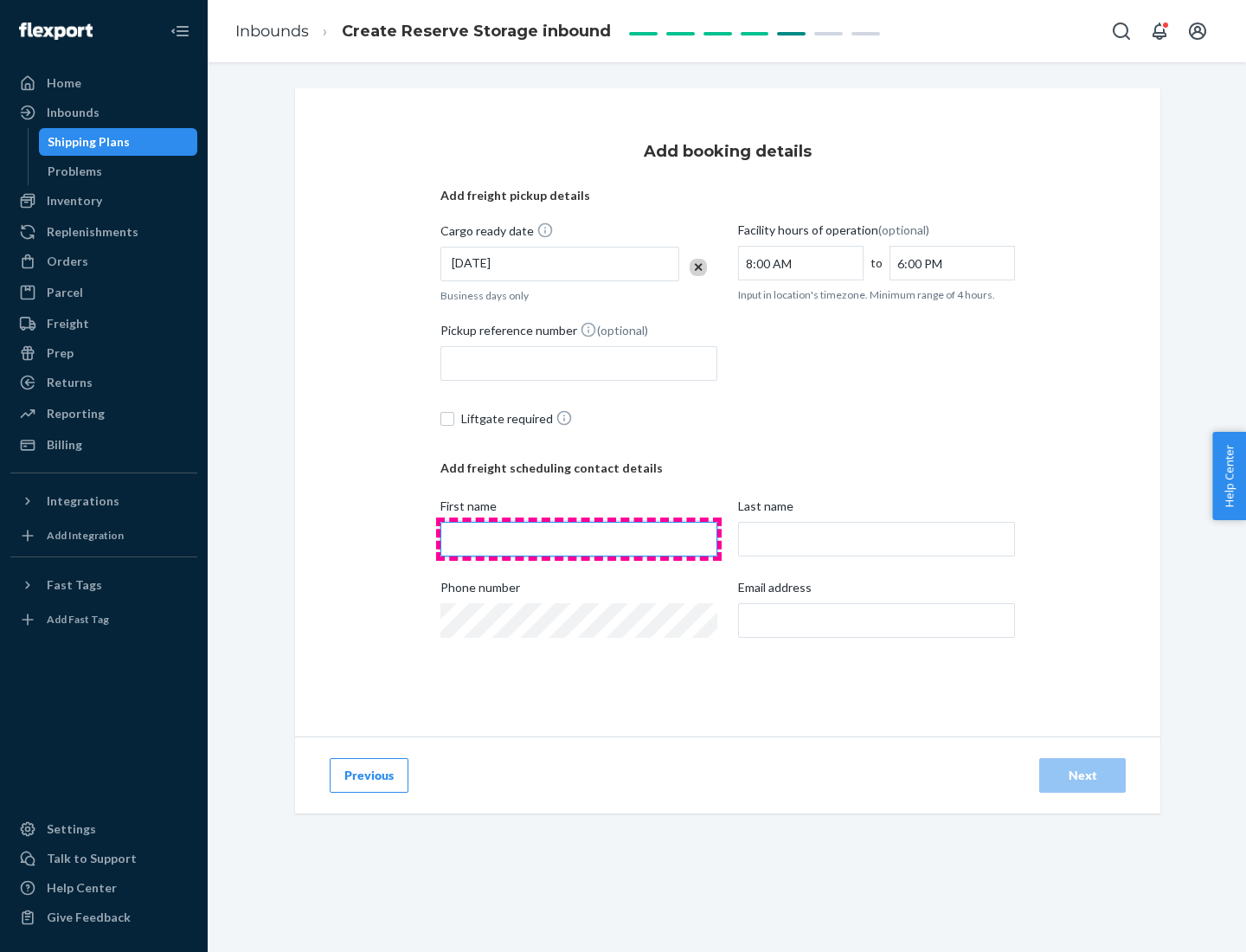
click at [579, 539] on input "First name" at bounding box center [579, 540] width 277 height 35
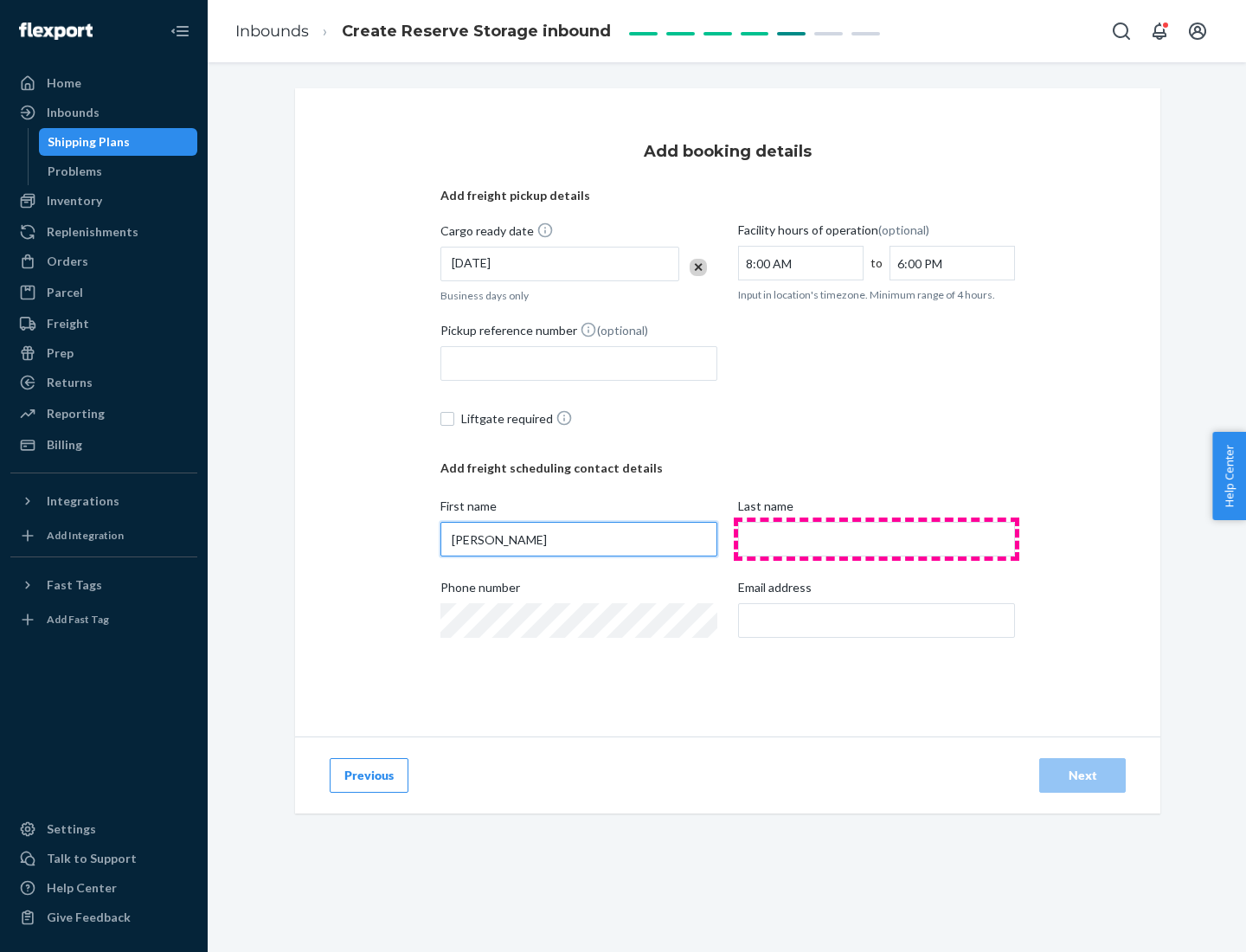
type input "[PERSON_NAME]"
click at [876, 539] on input "Last name" at bounding box center [876, 540] width 277 height 35
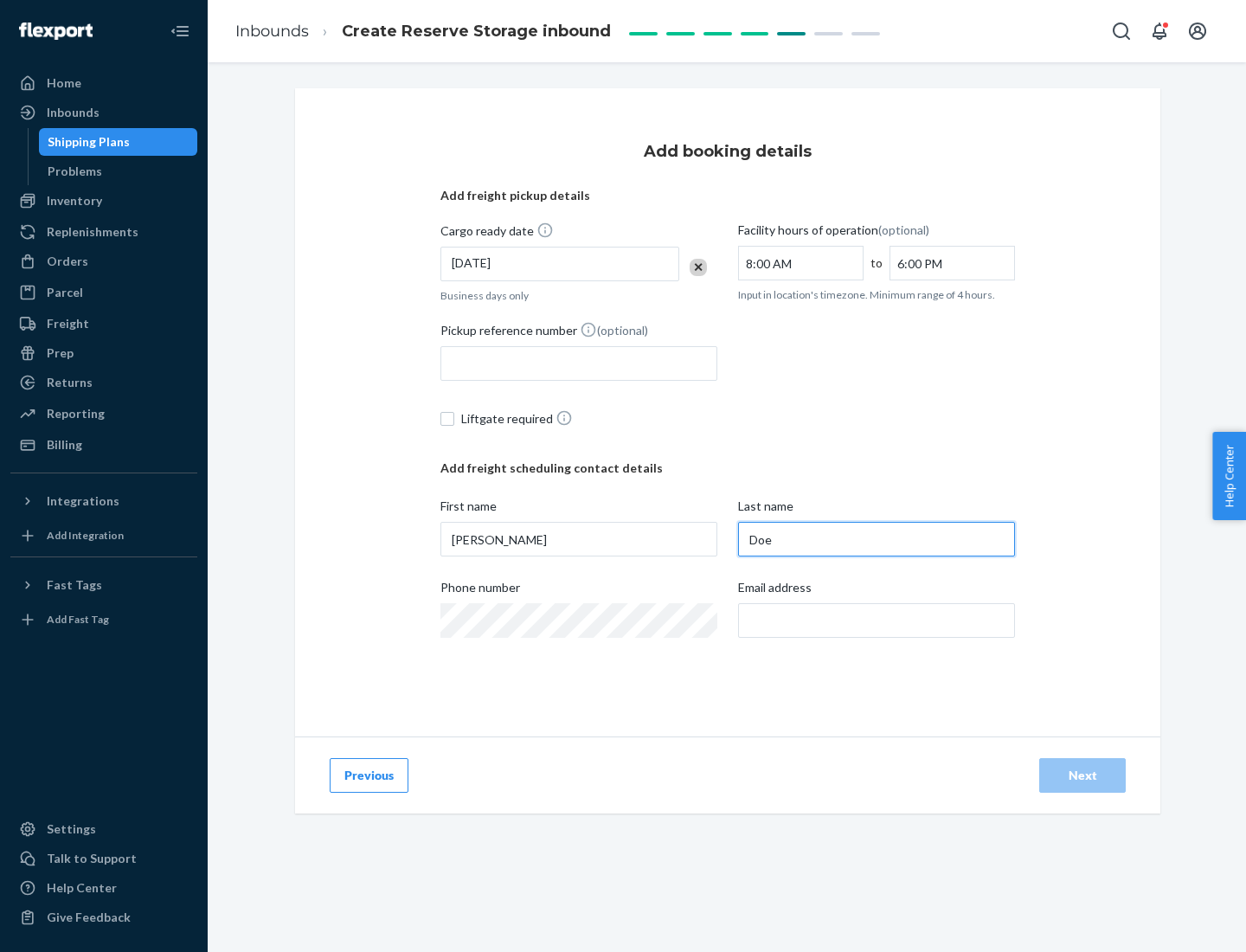
type input "Doe"
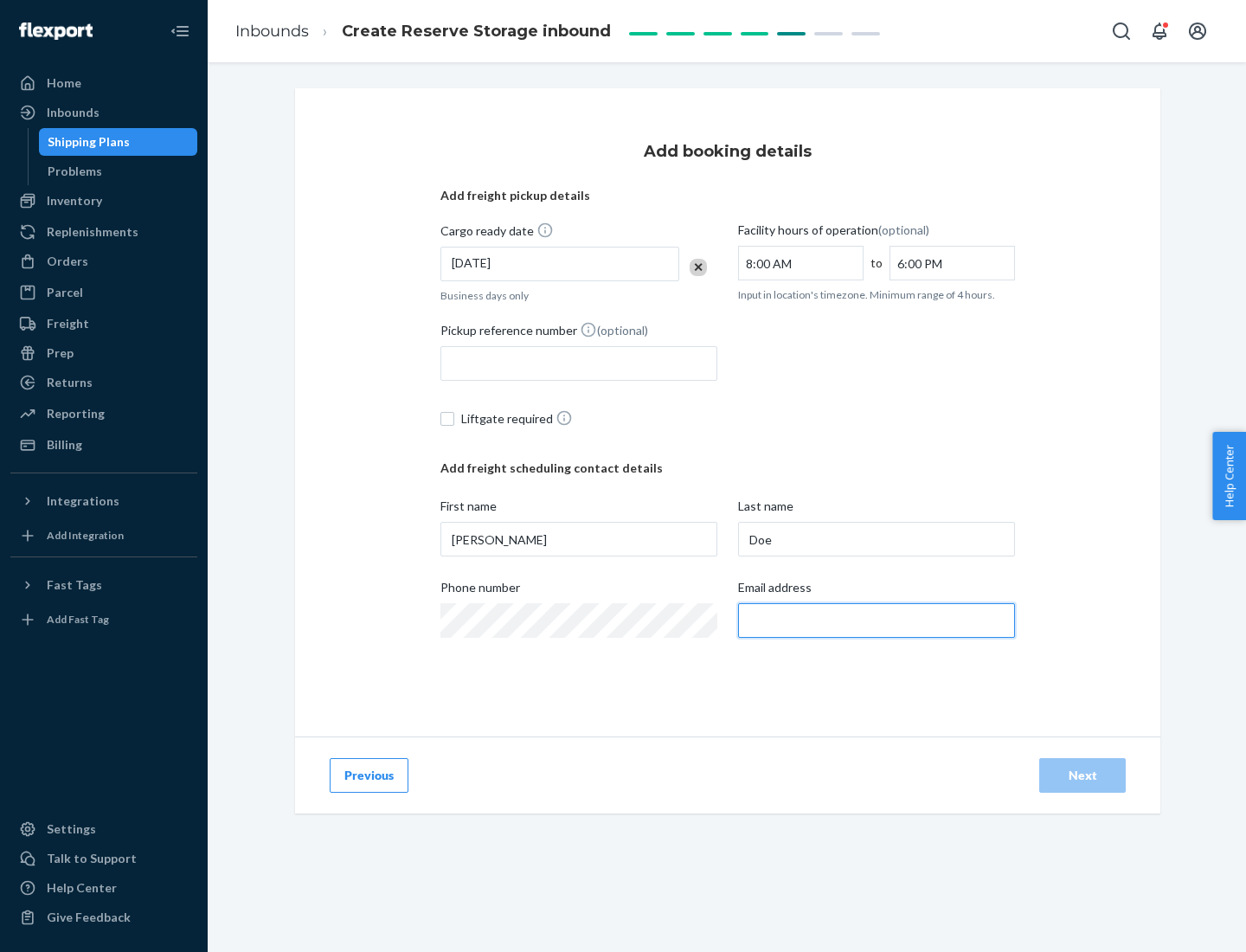
click at [876, 620] on input "Email address" at bounding box center [876, 620] width 277 height 35
type input "[EMAIL_ADDRESS][DOMAIN_NAME]"
click at [1083, 776] on div "Next" at bounding box center [1082, 775] width 57 height 17
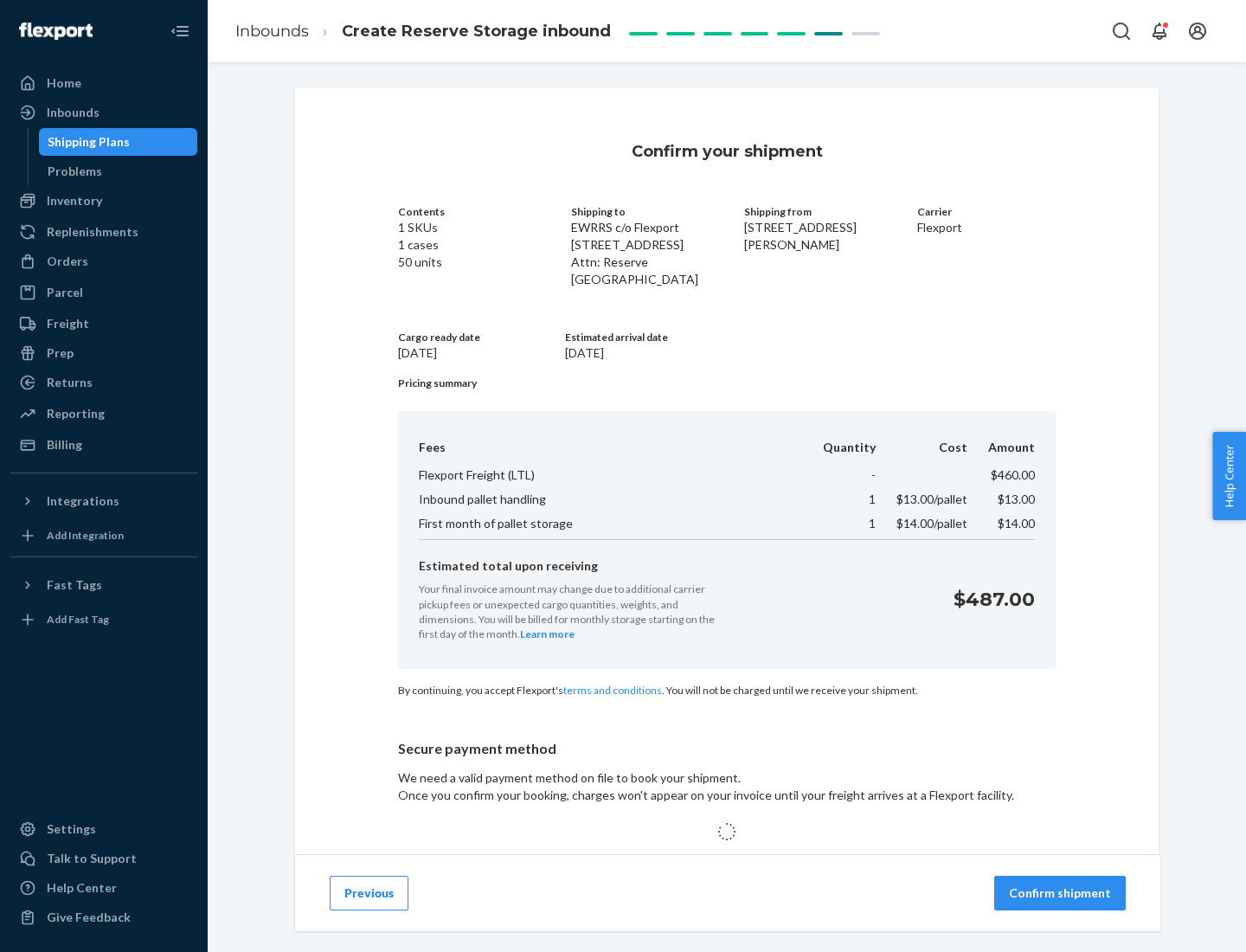
scroll to position [249, 0]
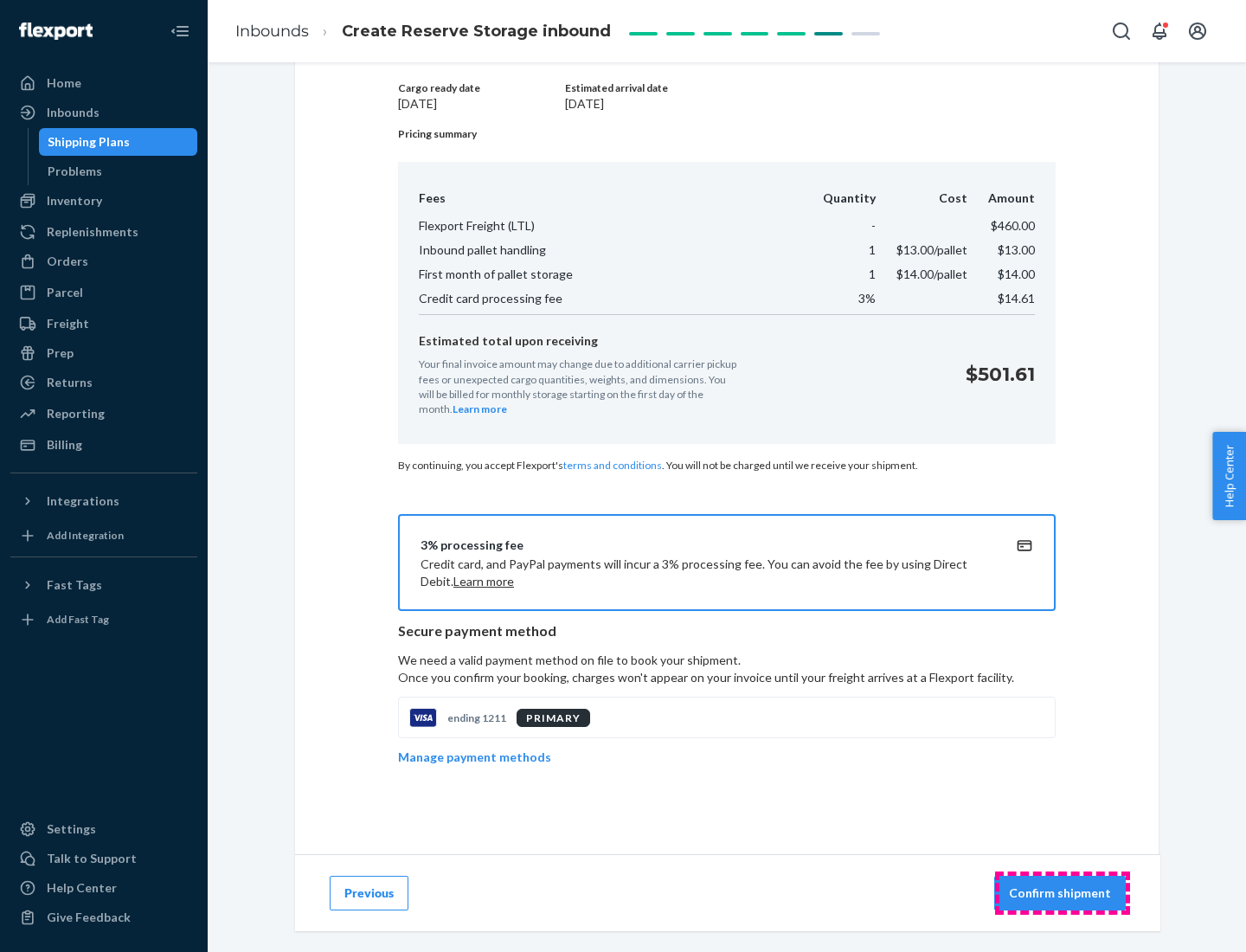
click at [1062, 893] on p "Confirm shipment" at bounding box center [1060, 893] width 102 height 17
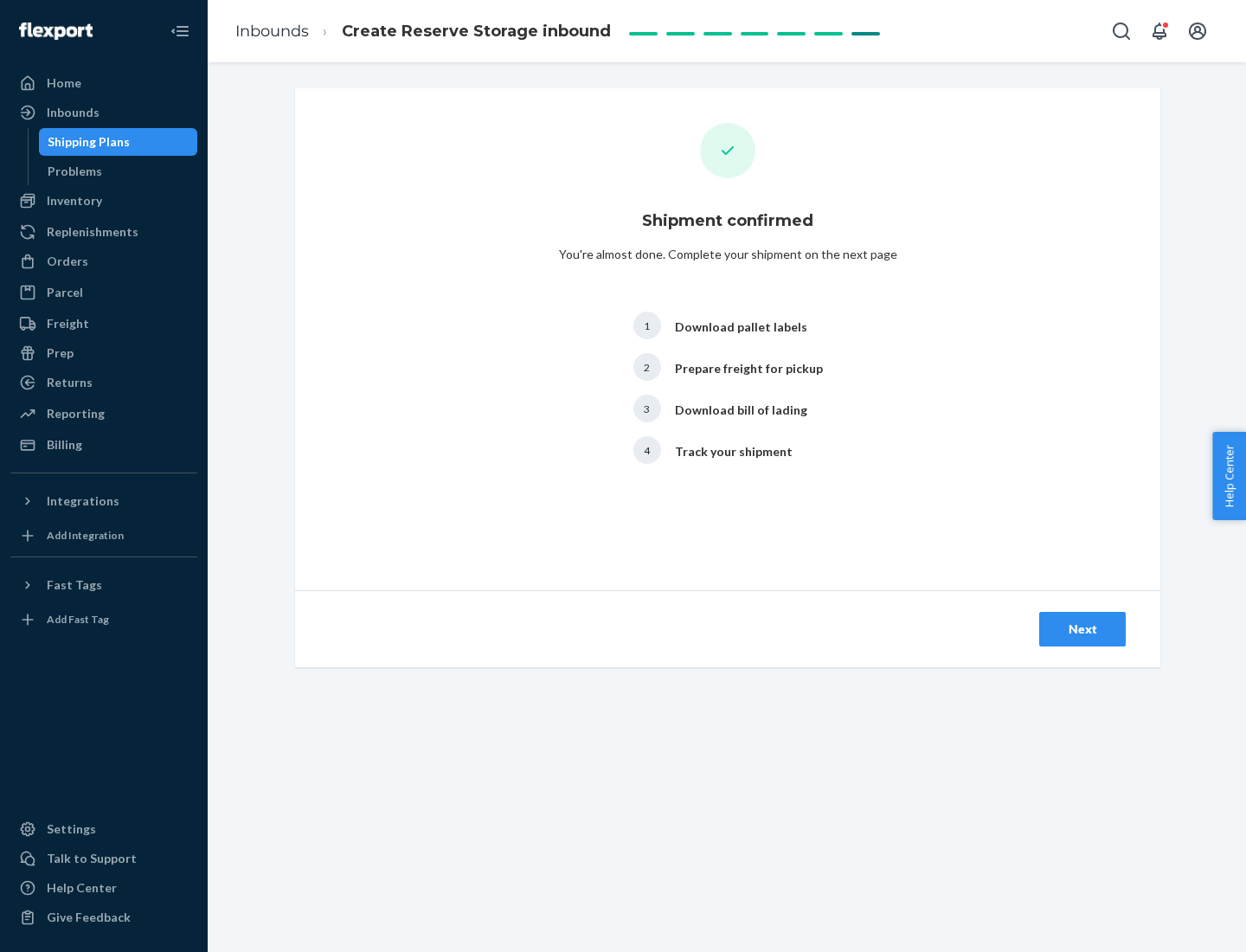
click at [1083, 629] on div "Next" at bounding box center [1082, 628] width 57 height 17
